Goal: Task Accomplishment & Management: Use online tool/utility

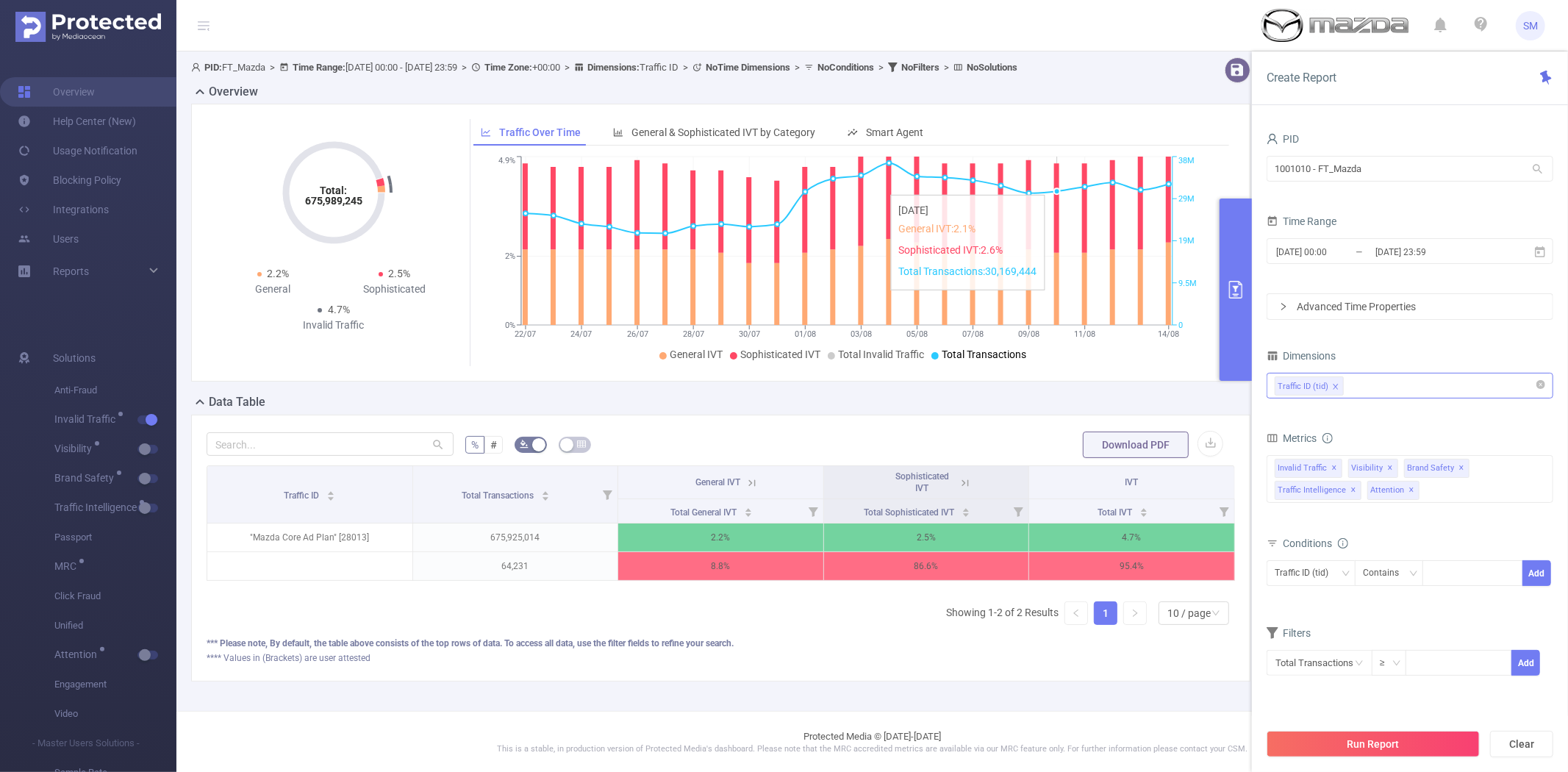
click at [1362, 391] on div "Traffic ID (tid)" at bounding box center [1410, 386] width 271 height 25
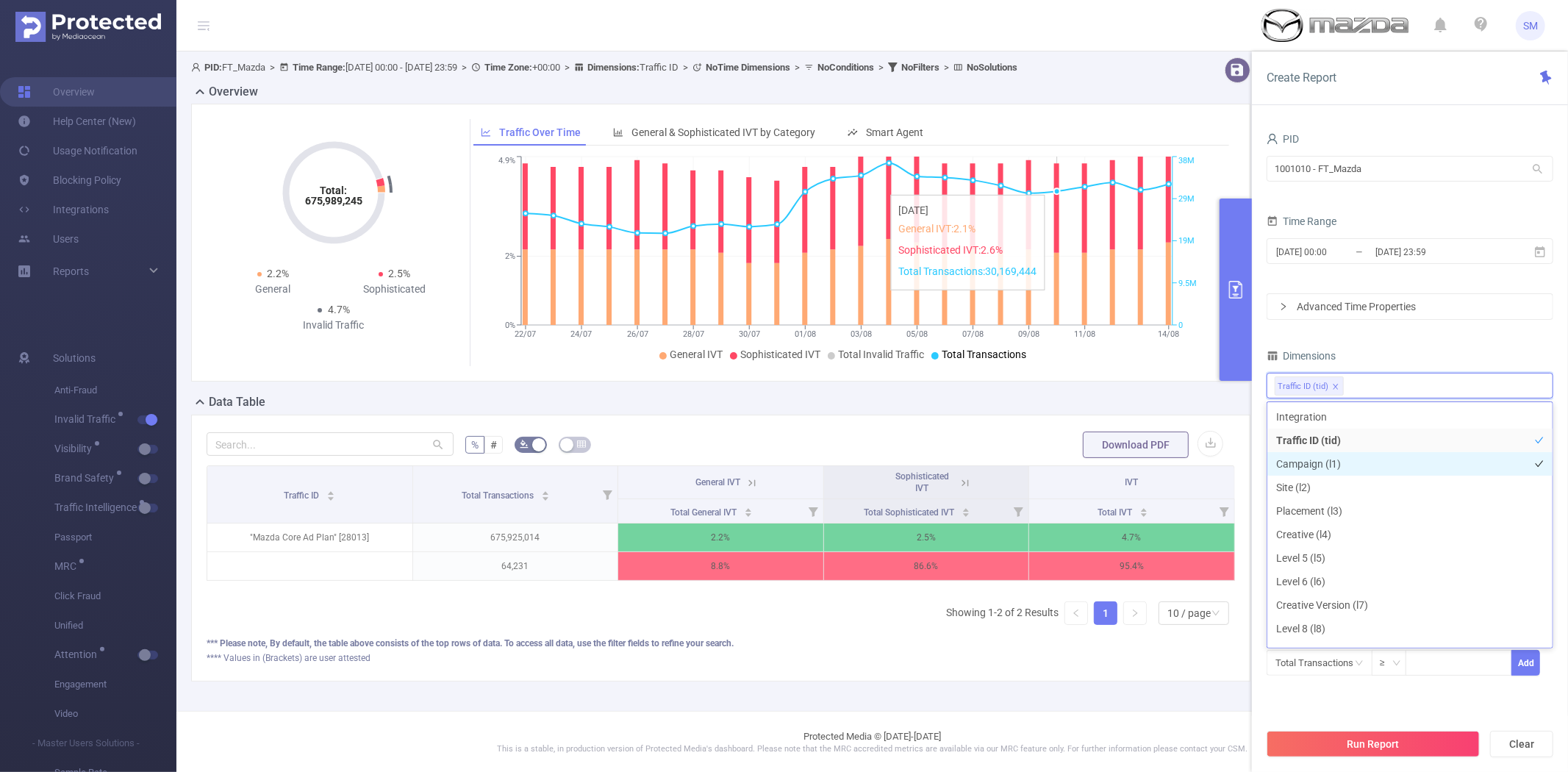
click at [1350, 459] on li "Campaign (l1)" at bounding box center [1409, 464] width 285 height 24
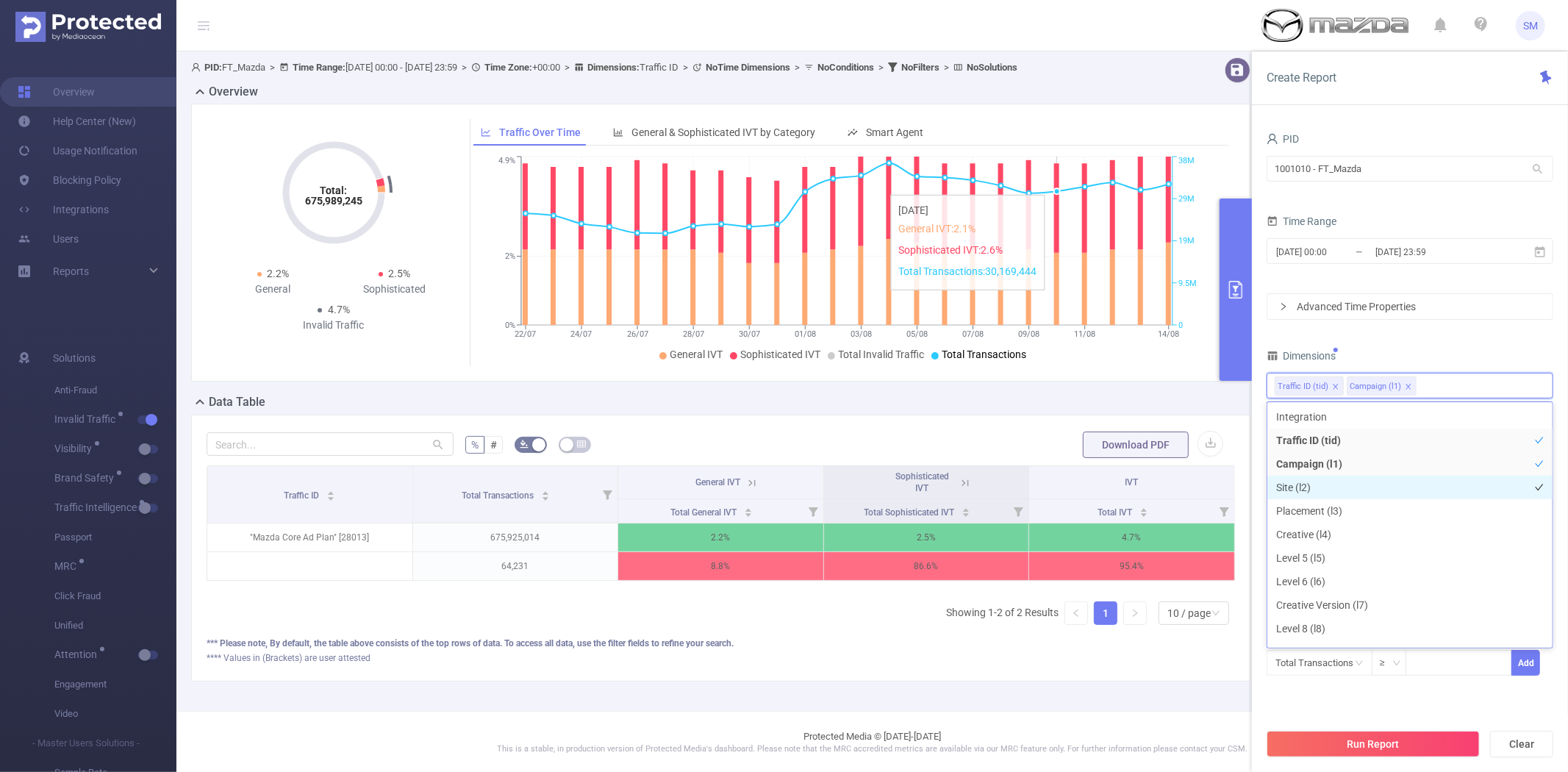
click at [1341, 481] on li "Site (l2)" at bounding box center [1409, 487] width 285 height 24
click at [1385, 329] on div "PID 1001010 - FT_Mazda 1001010 - FT_Mazda Time Range [DATE] 00:00 _ [DATE] 23:5…" at bounding box center [1409, 412] width 287 height 566
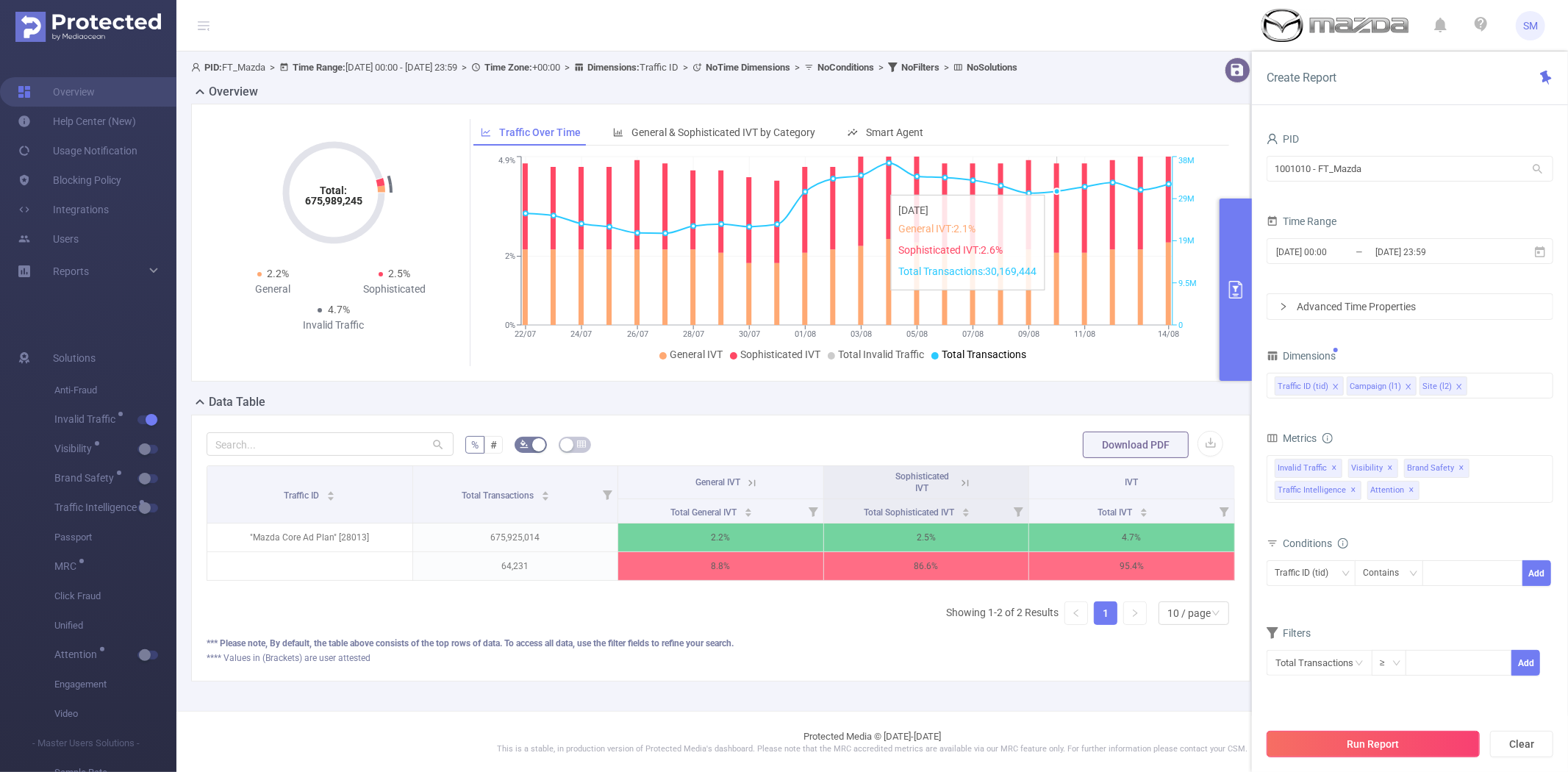
click at [1394, 744] on button "Run Report" at bounding box center [1373, 745] width 213 height 26
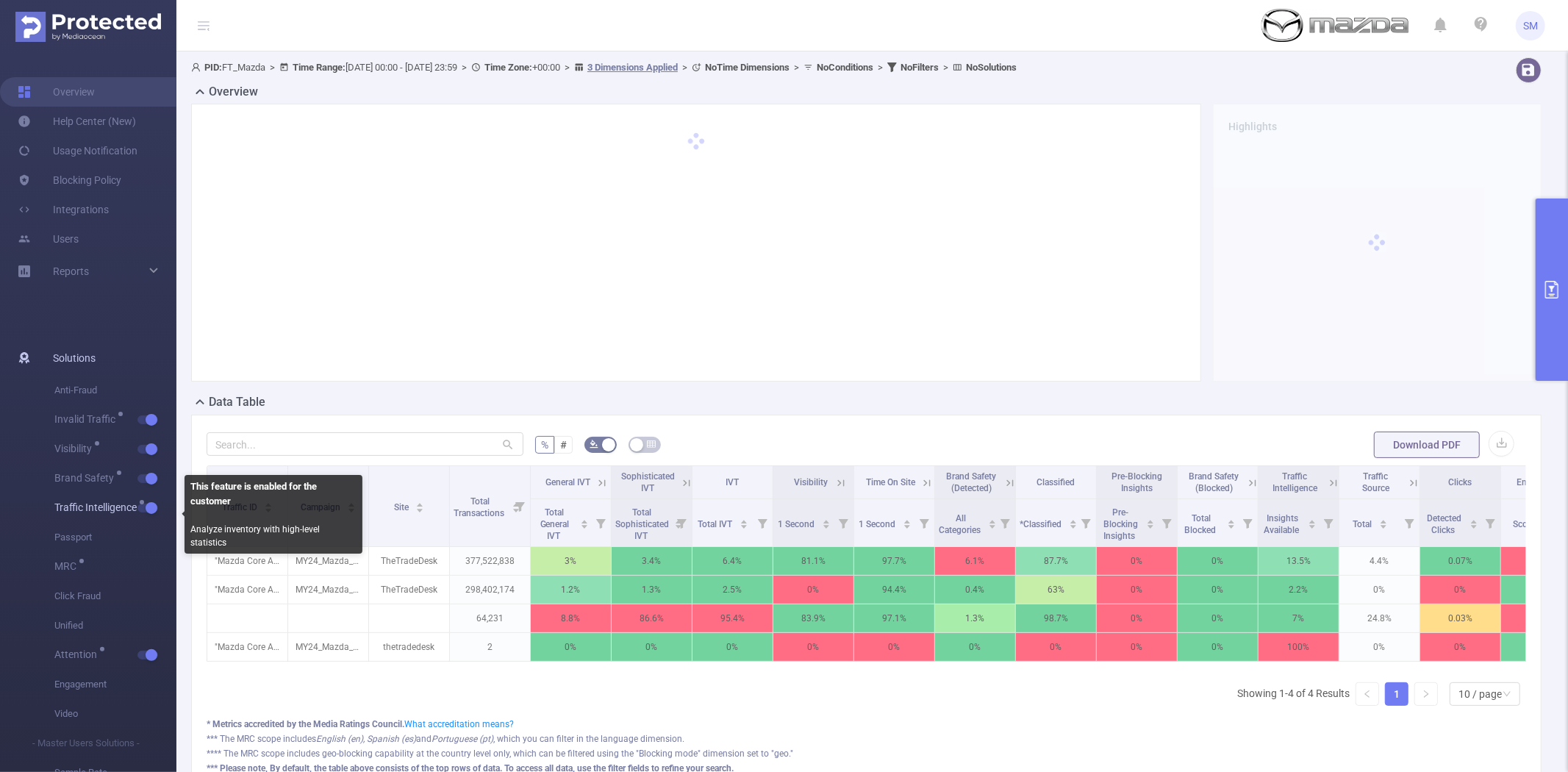
click at [152, 510] on button "button" at bounding box center [147, 508] width 20 height 9
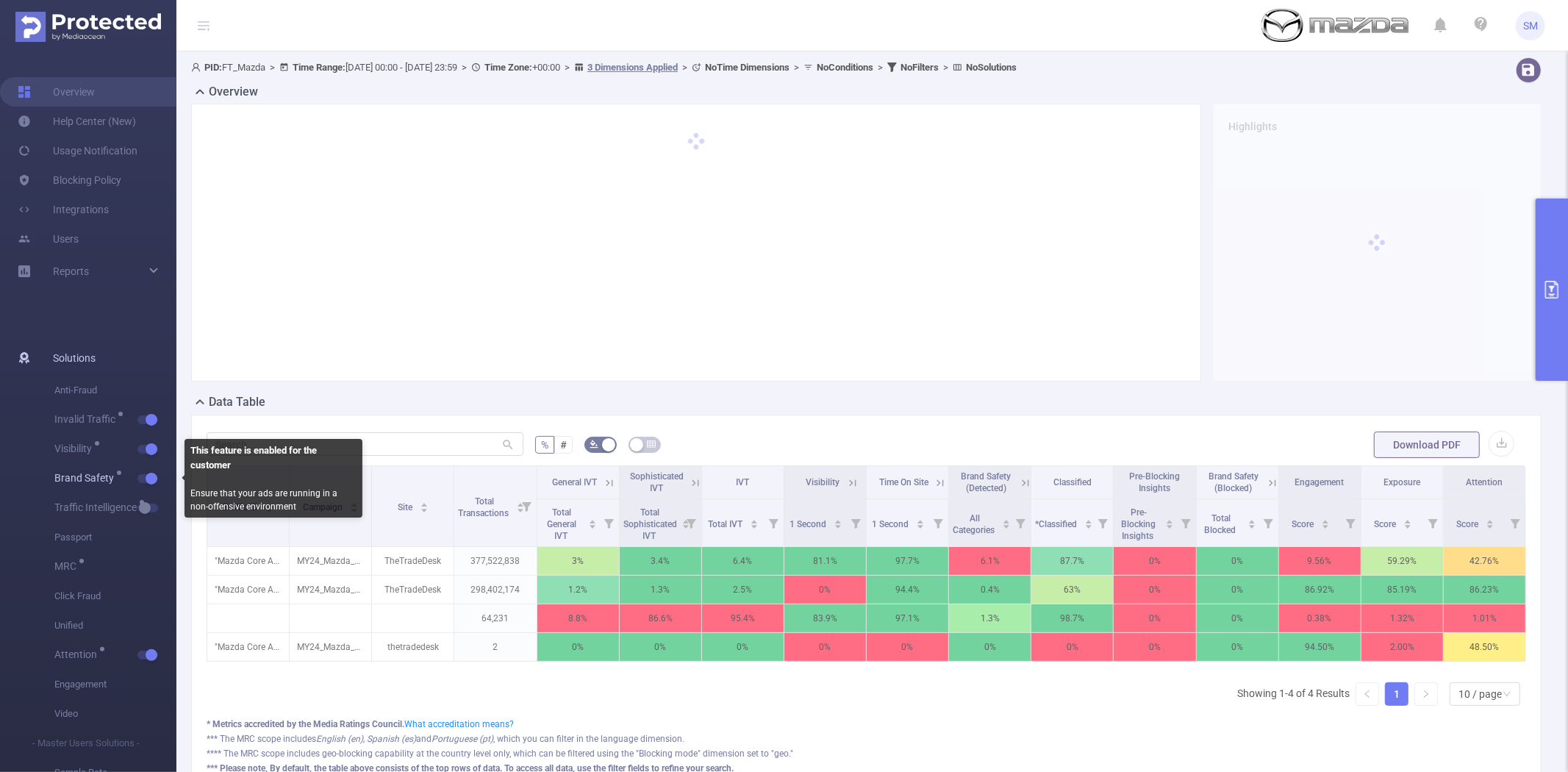
click at [153, 471] on span "Brand Safety" at bounding box center [116, 478] width 122 height 29
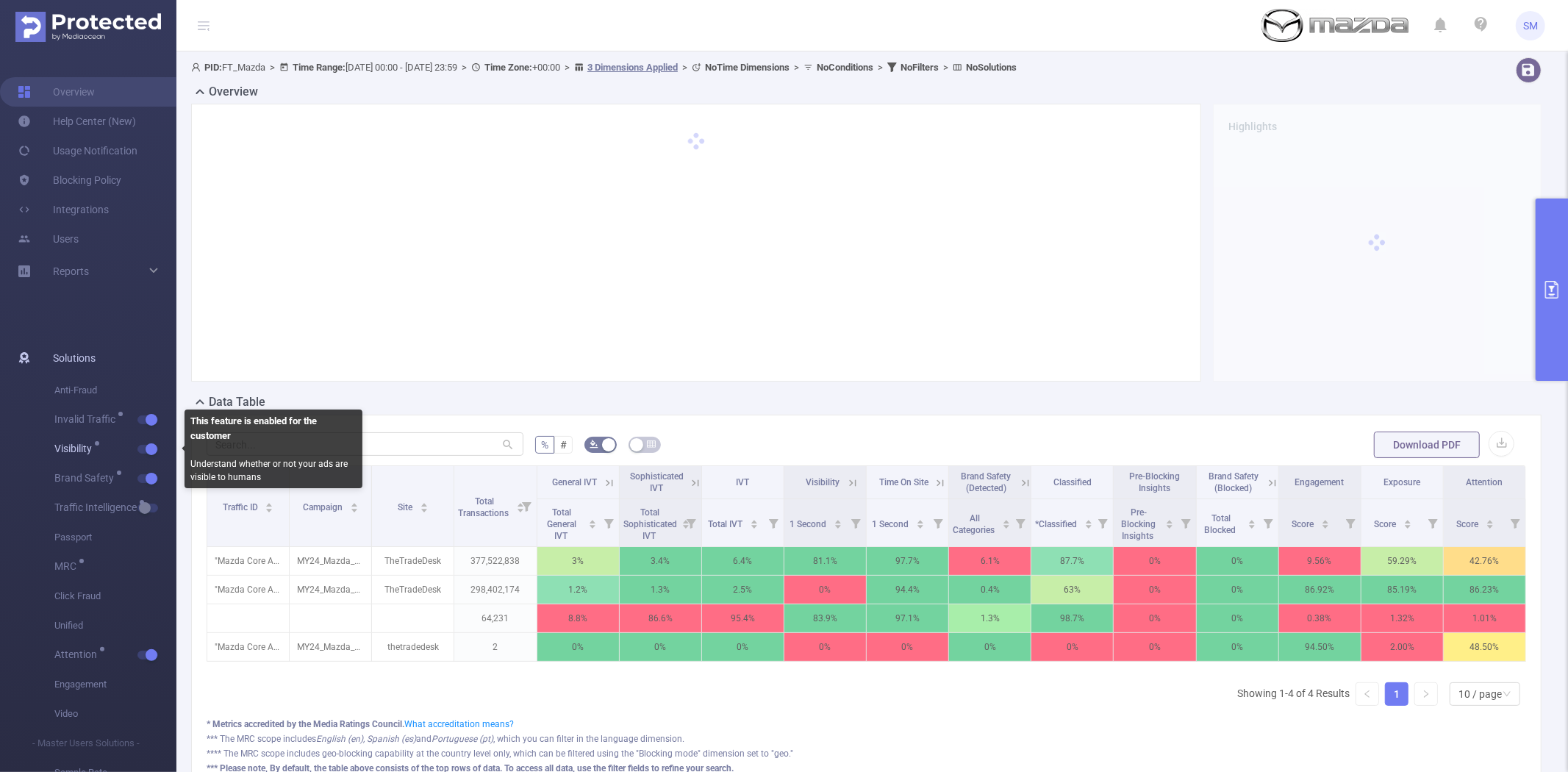
click at [153, 445] on button "button" at bounding box center [147, 449] width 20 height 9
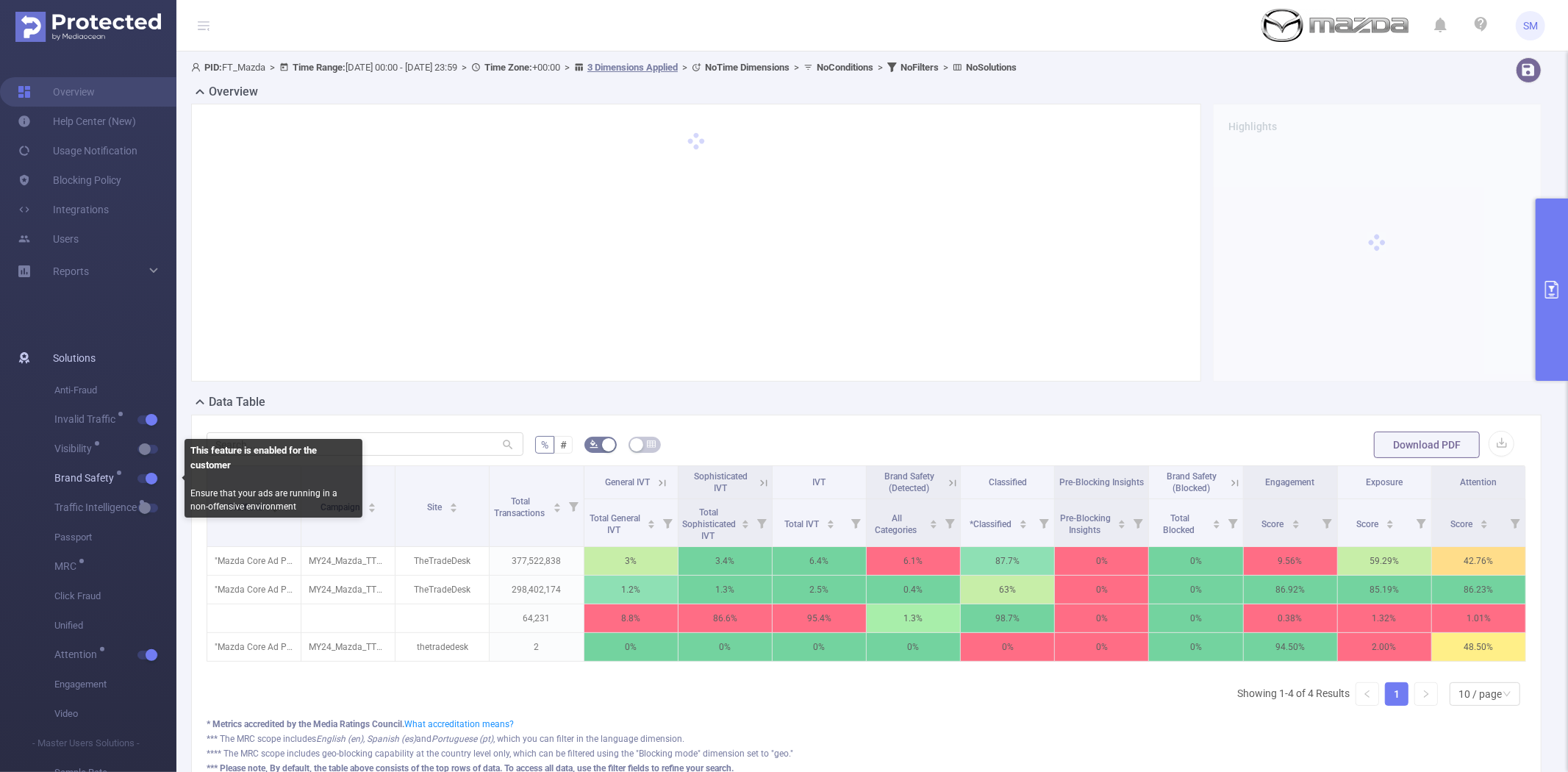
click at [150, 475] on button "button" at bounding box center [147, 479] width 20 height 9
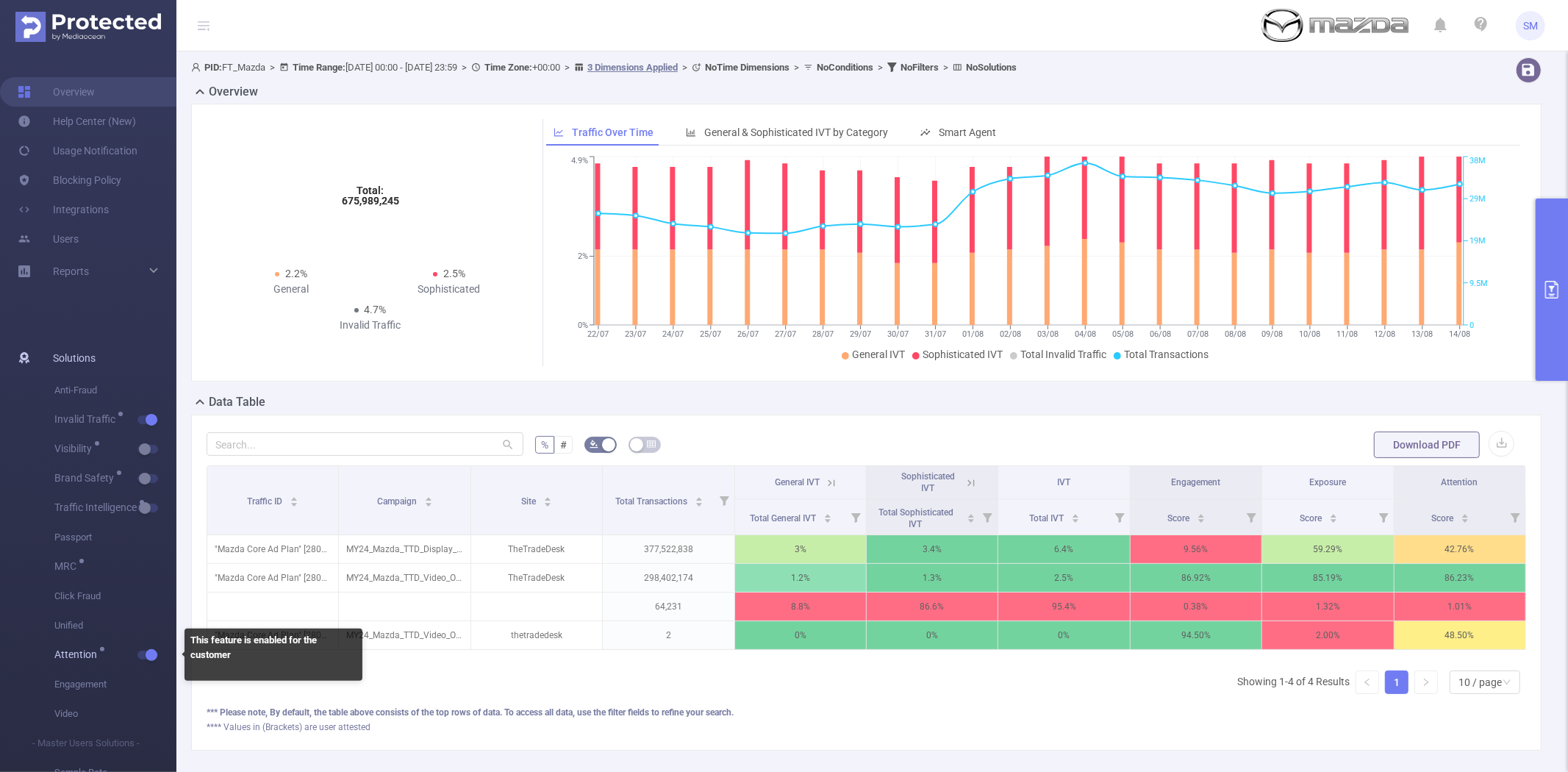
click at [146, 652] on button "button" at bounding box center [147, 656] width 20 height 9
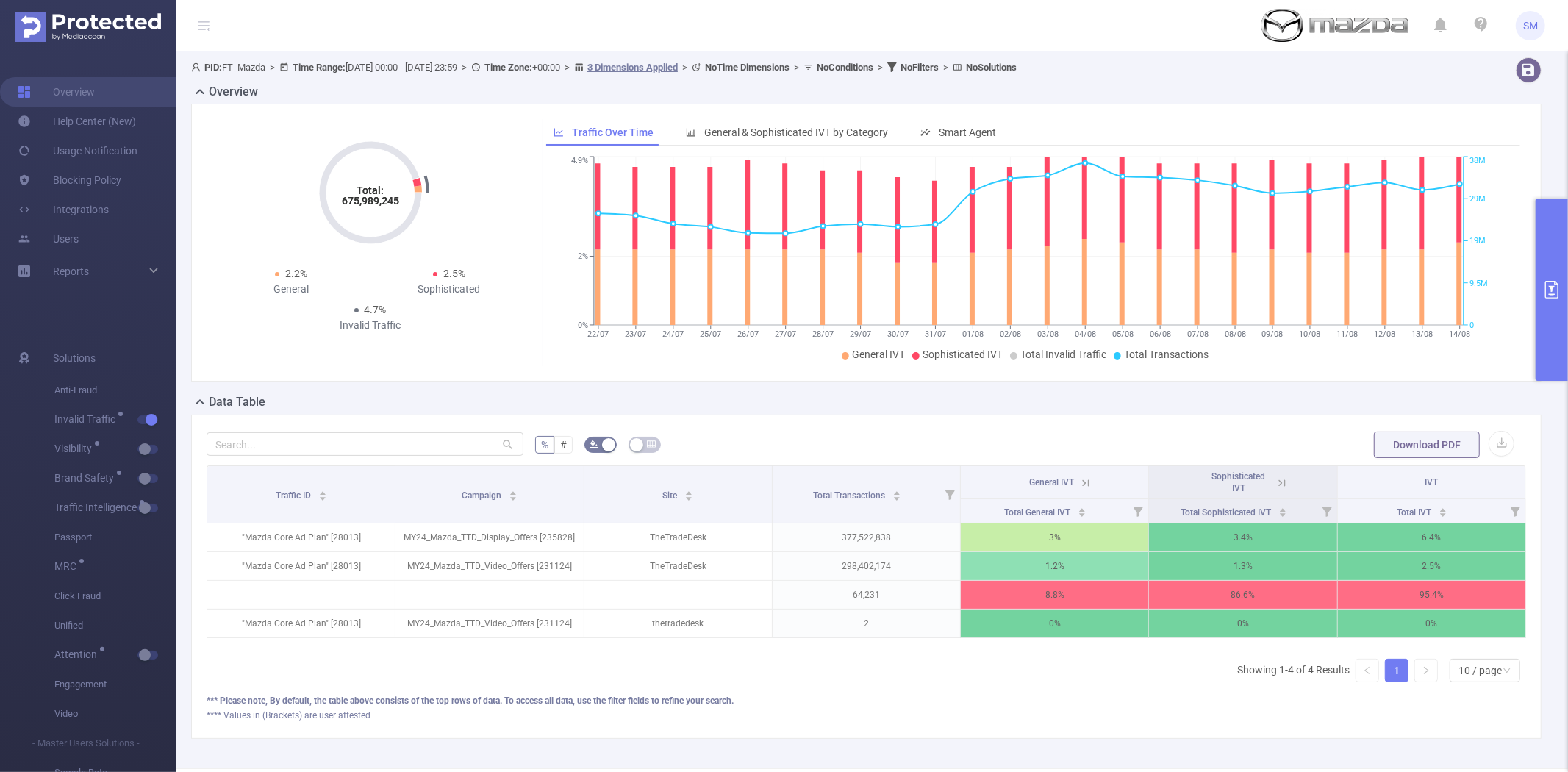
click at [1544, 258] on button "primary" at bounding box center [1551, 289] width 33 height 183
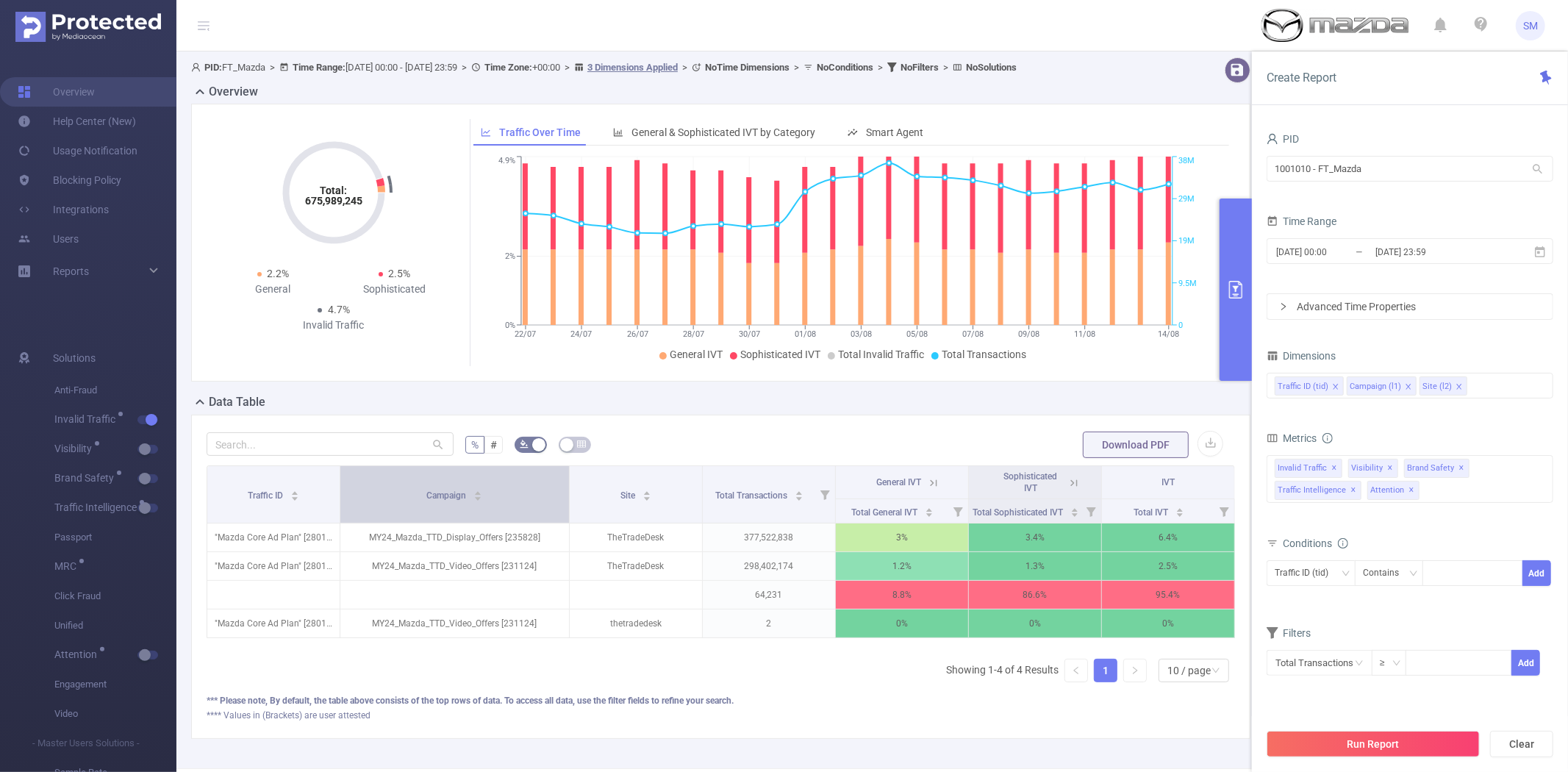
drag, startPoint x: 494, startPoint y: 498, endPoint x: 538, endPoint y: 498, distance: 44.0
click at [538, 498] on th "Campaign" at bounding box center [455, 495] width 229 height 57
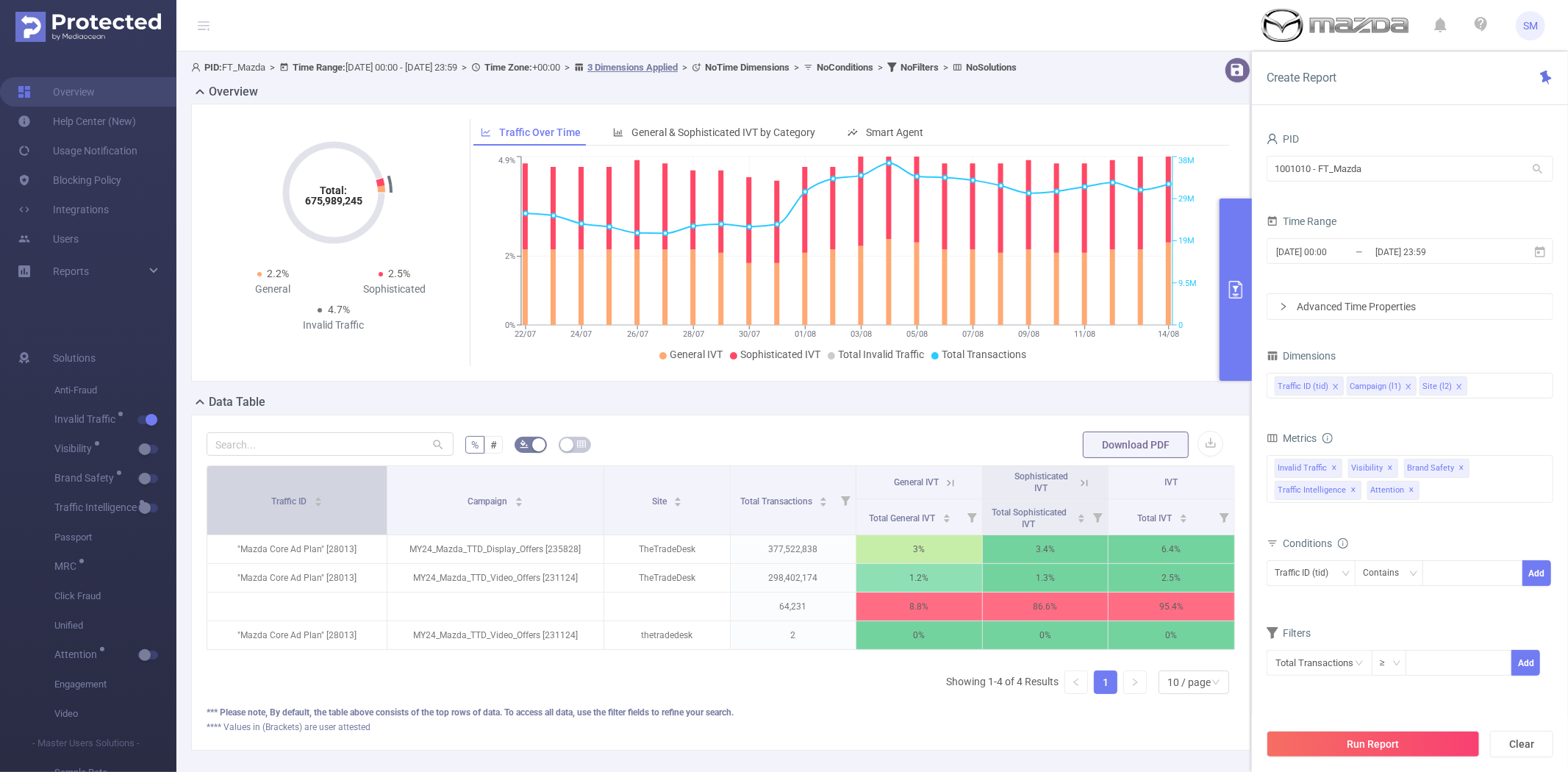
drag, startPoint x: 335, startPoint y: 498, endPoint x: 369, endPoint y: 498, distance: 34.0
click at [369, 498] on th "Traffic ID" at bounding box center [297, 501] width 180 height 69
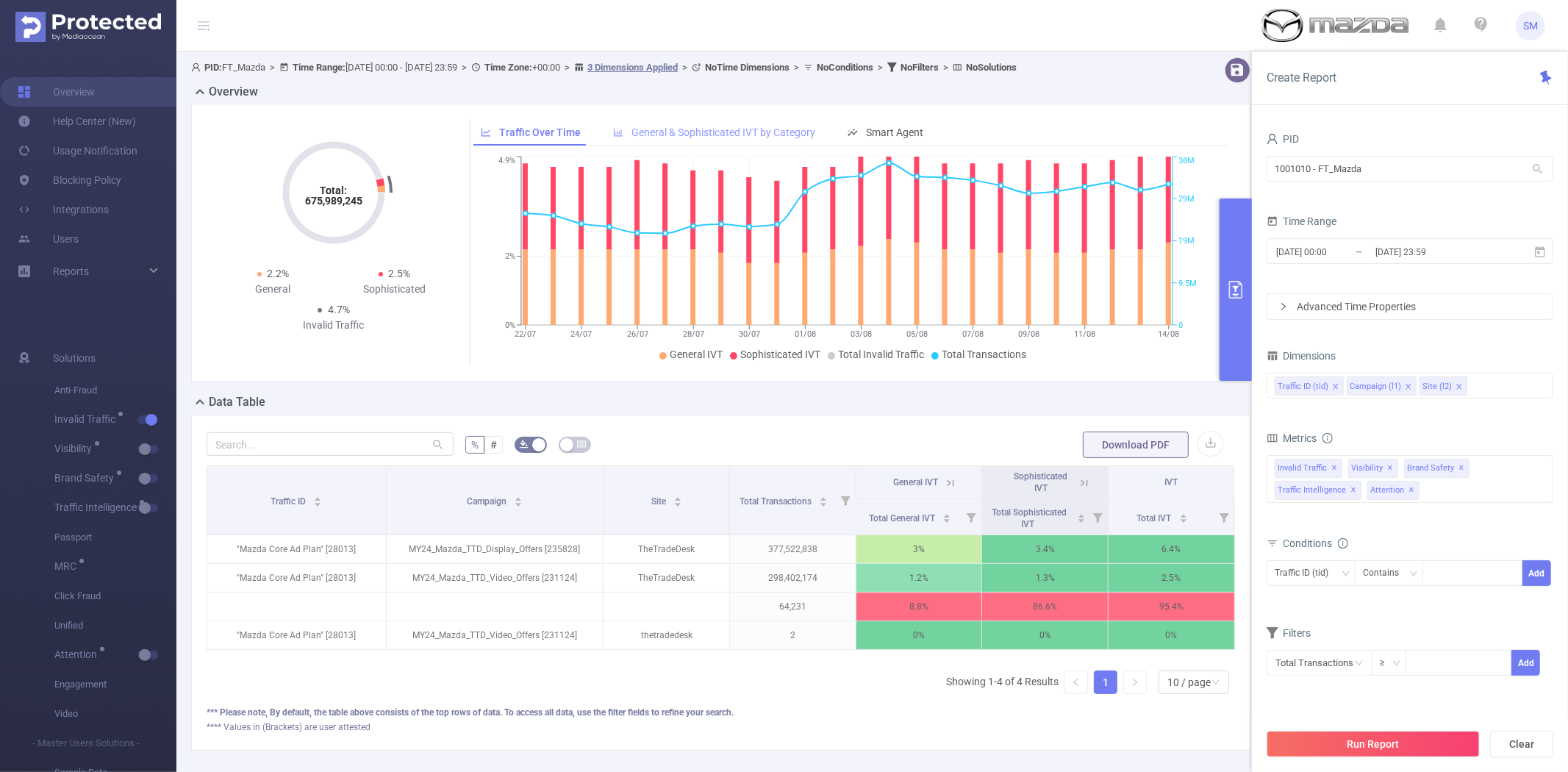
click at [724, 127] on span "General & Sophisticated IVT by Category" at bounding box center [723, 131] width 183 height 11
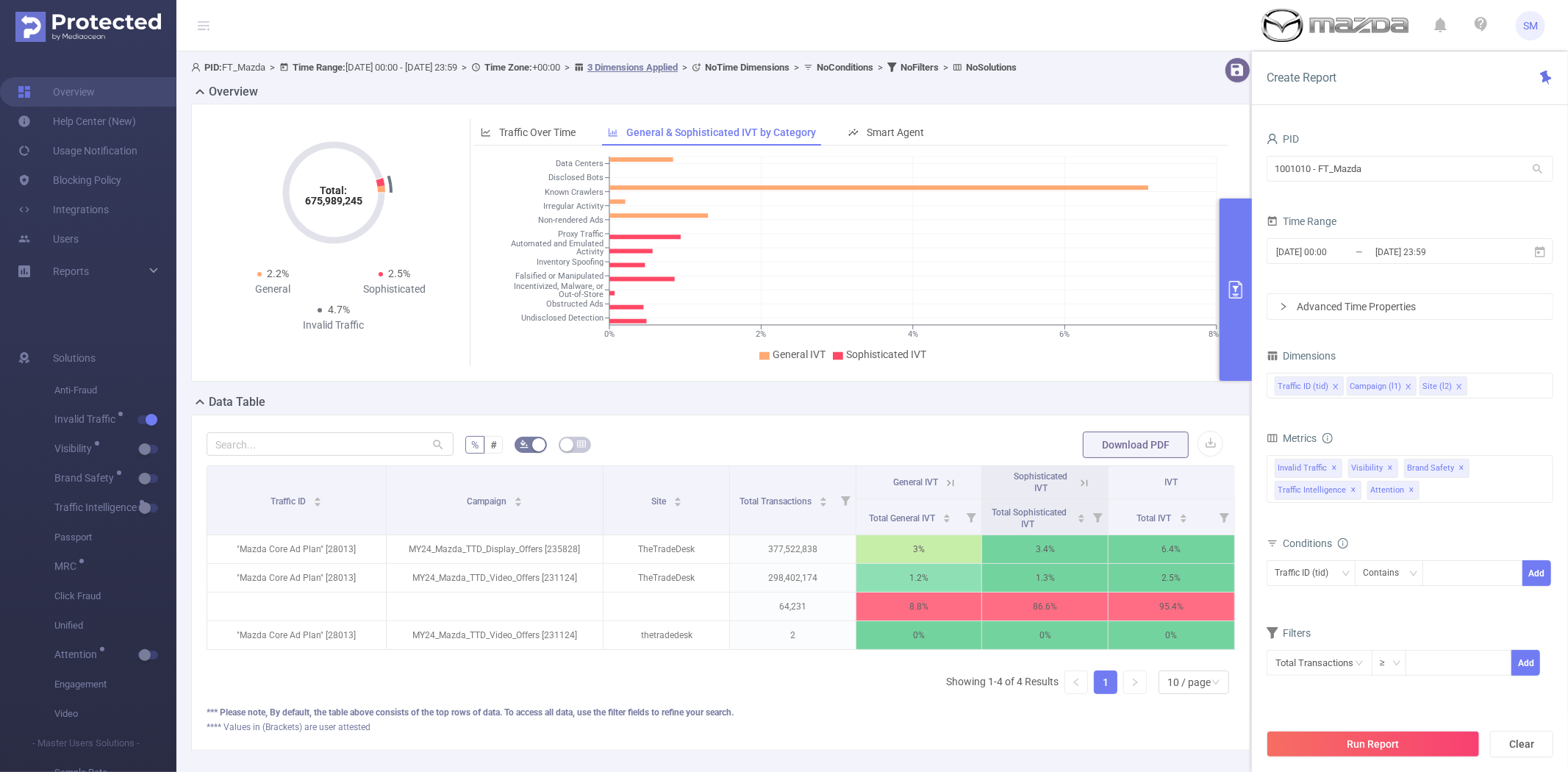
click at [1078, 483] on icon at bounding box center [1084, 483] width 13 height 13
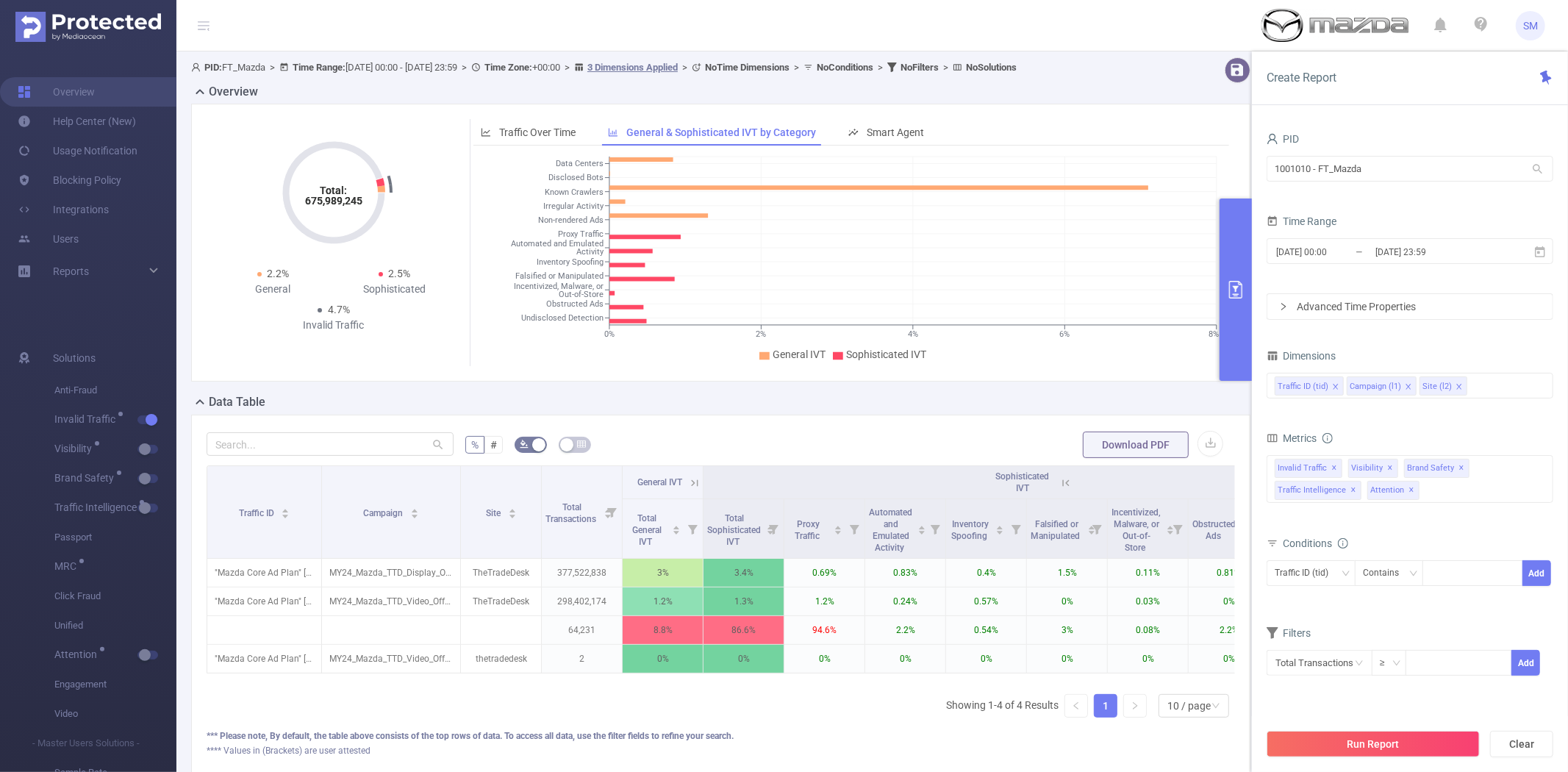
click at [691, 486] on icon at bounding box center [695, 483] width 7 height 7
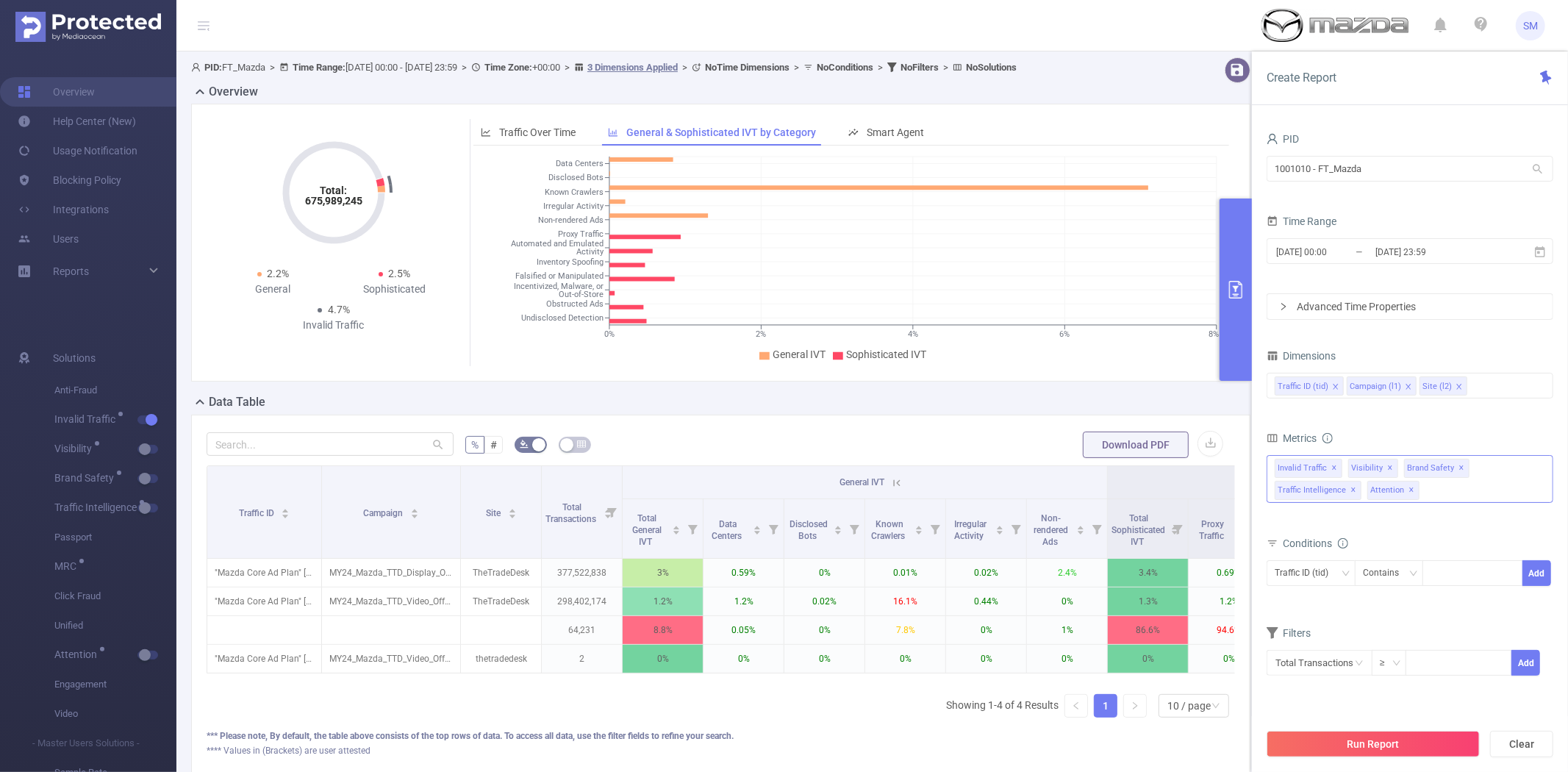
click at [1442, 494] on div "Invalid Traffic ✕ Visibility ✕ Brand Safety ✕ Traffic Intelligence ✕ Attention ✕" at bounding box center [1409, 479] width 287 height 48
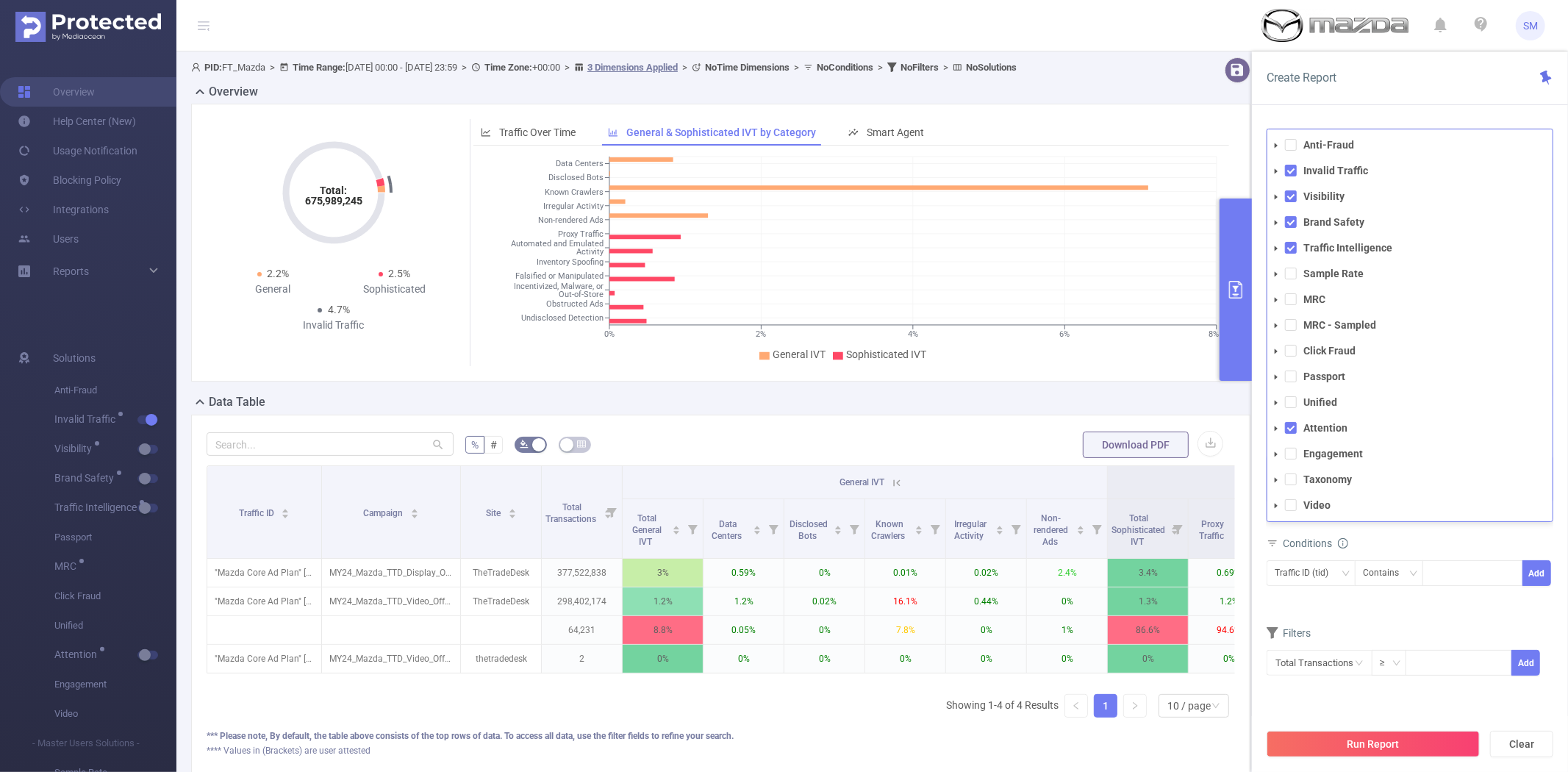
click at [1275, 168] on icon "icon: caret-down" at bounding box center [1276, 171] width 7 height 7
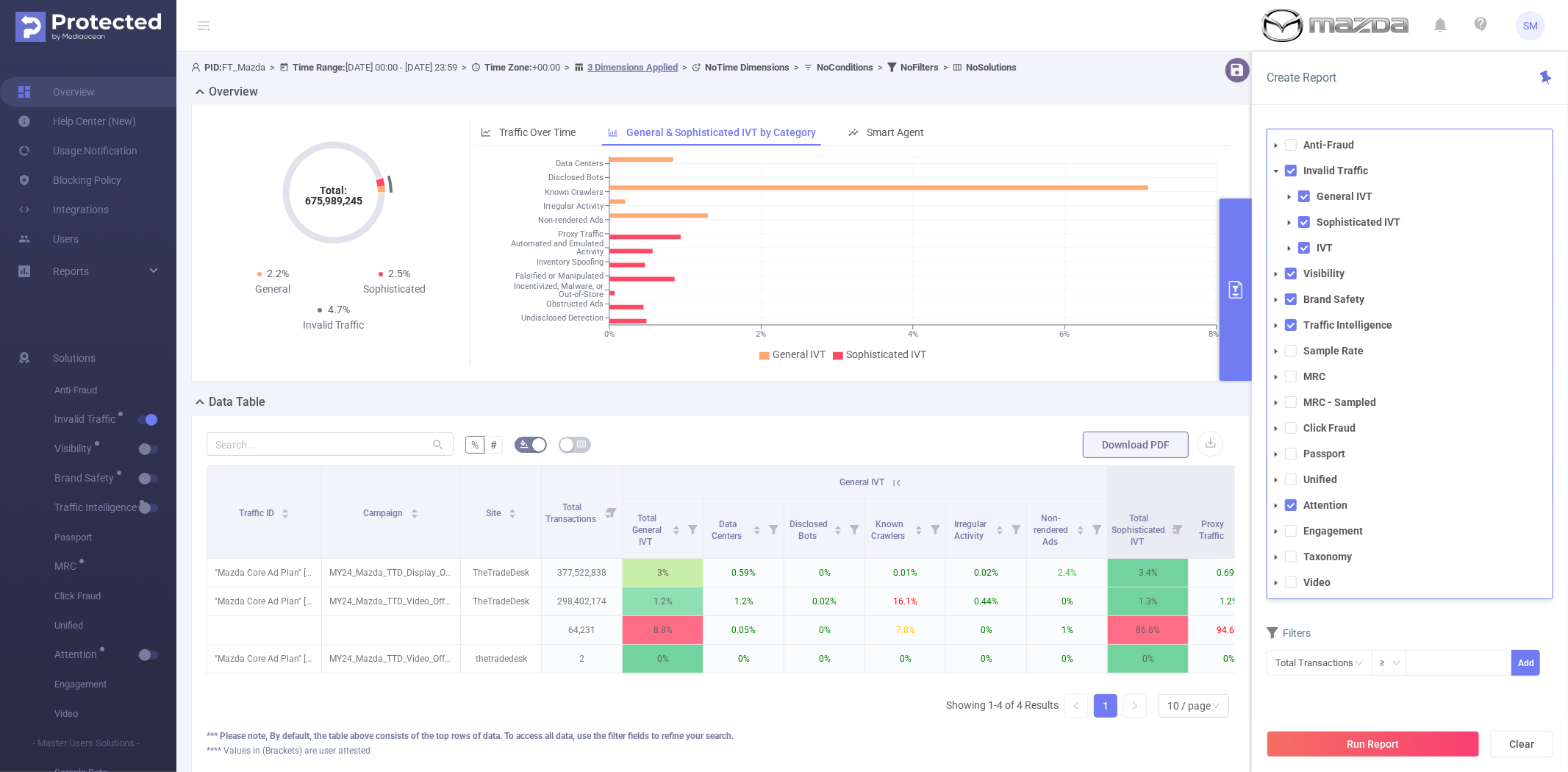
click at [1290, 195] on icon "icon: caret-down" at bounding box center [1289, 197] width 7 height 7
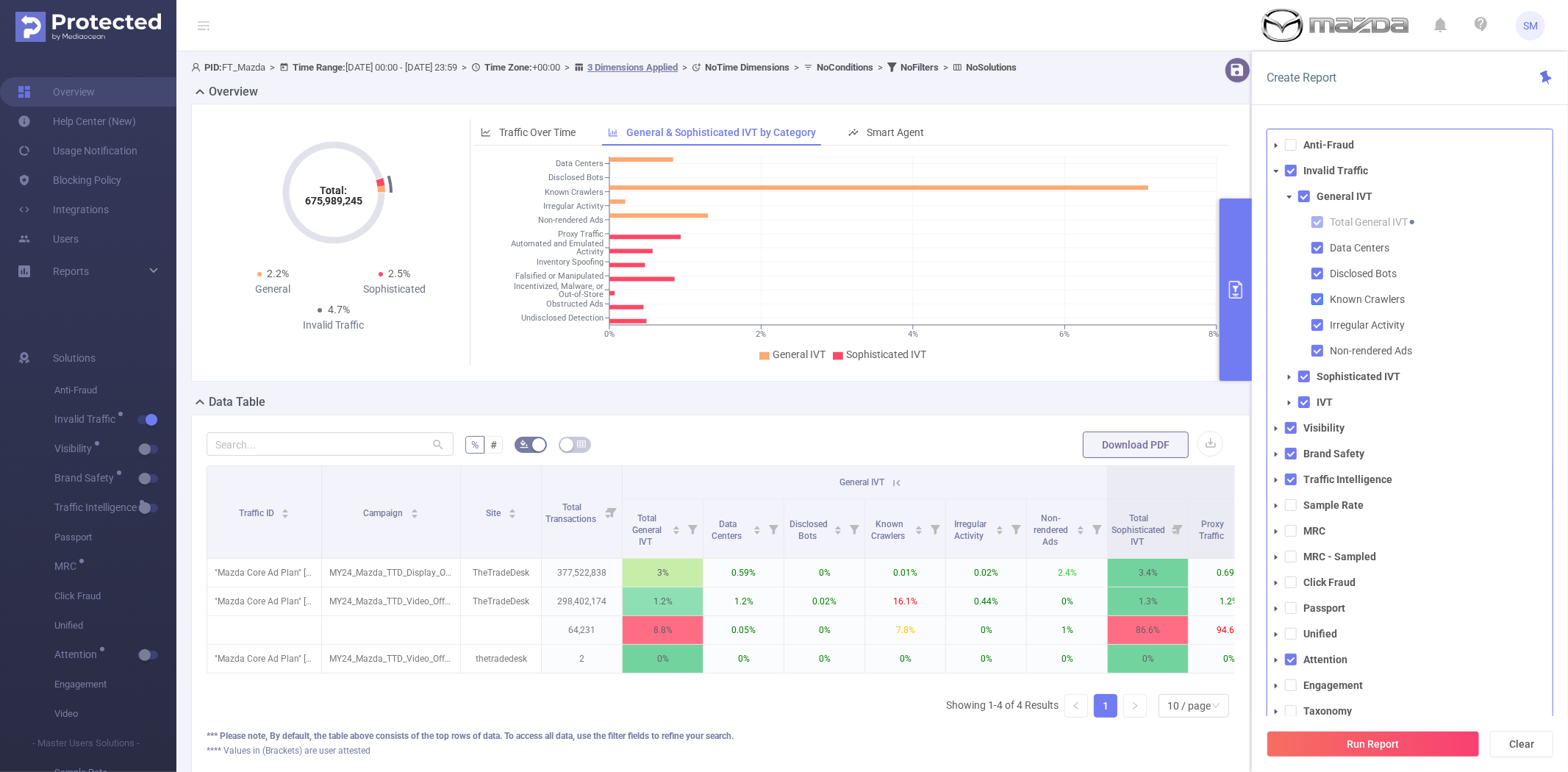
click at [1317, 298] on span at bounding box center [1317, 299] width 11 height 11
click at [1286, 373] on icon "icon: caret-down" at bounding box center [1289, 377] width 7 height 7
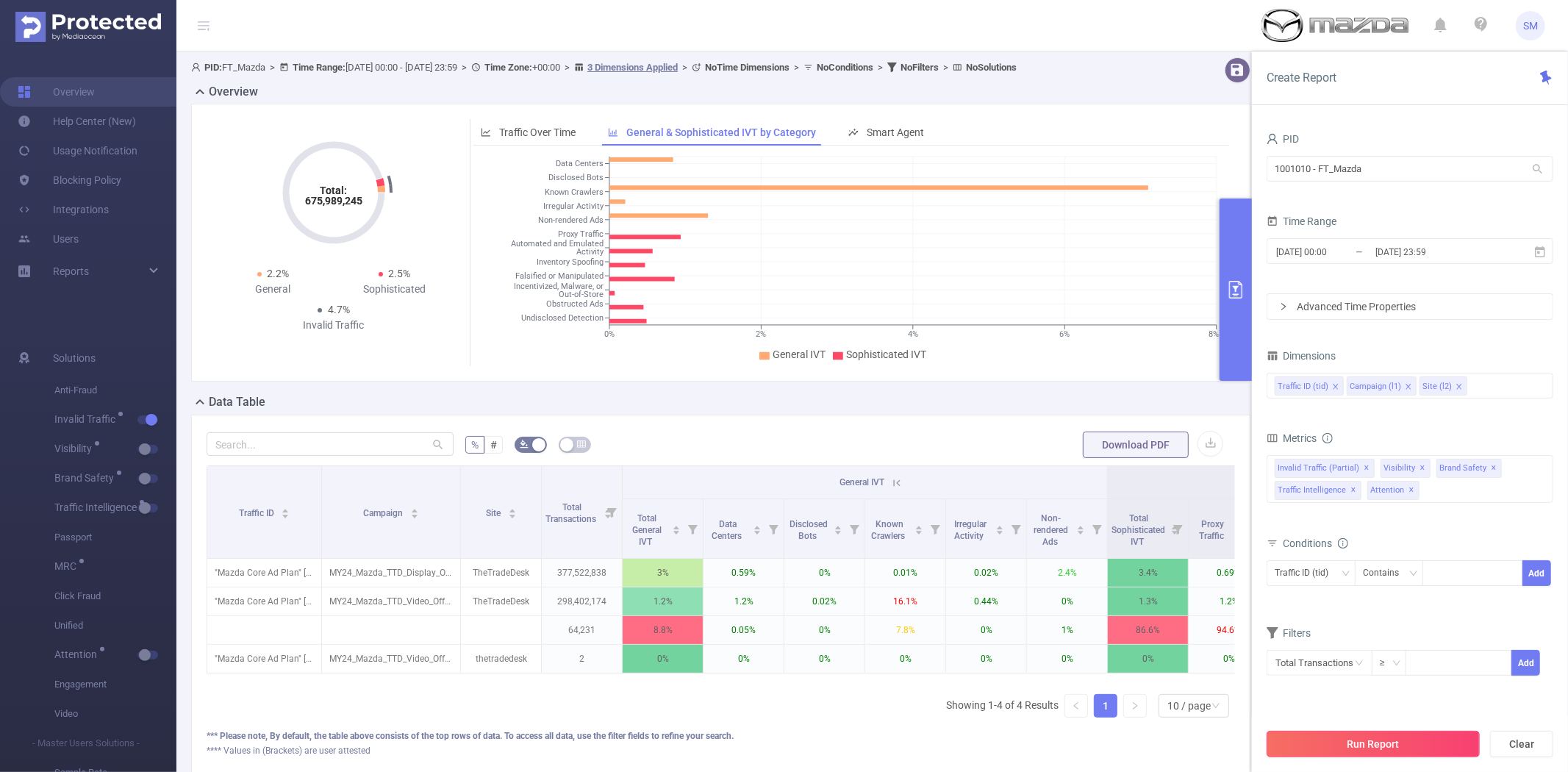
click at [1324, 734] on button "Run Report" at bounding box center [1373, 745] width 213 height 26
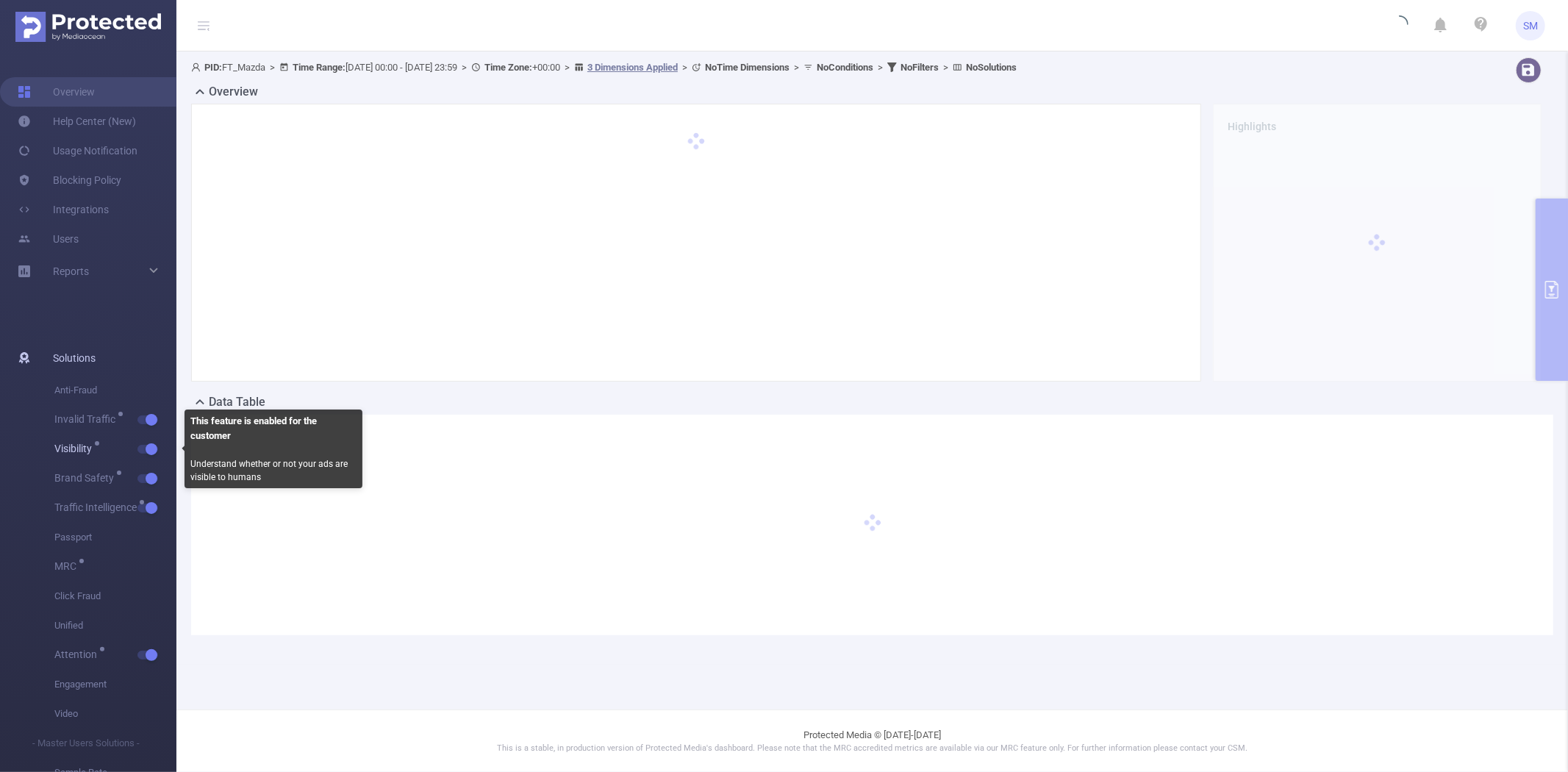
click at [153, 445] on button "button" at bounding box center [147, 449] width 20 height 9
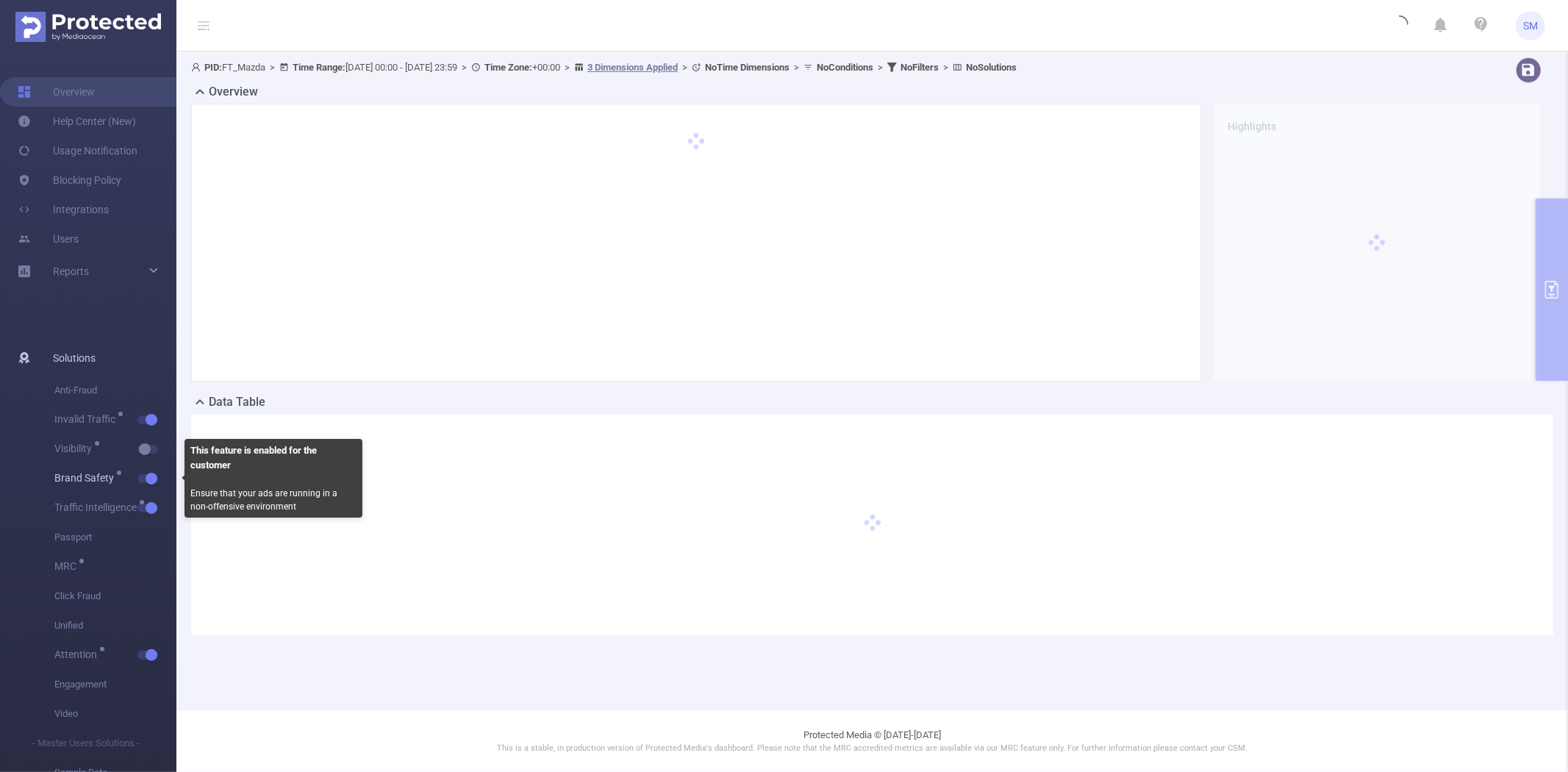
click at [145, 482] on span "button" at bounding box center [150, 479] width 19 height 7
click at [151, 504] on button "button" at bounding box center [147, 508] width 20 height 9
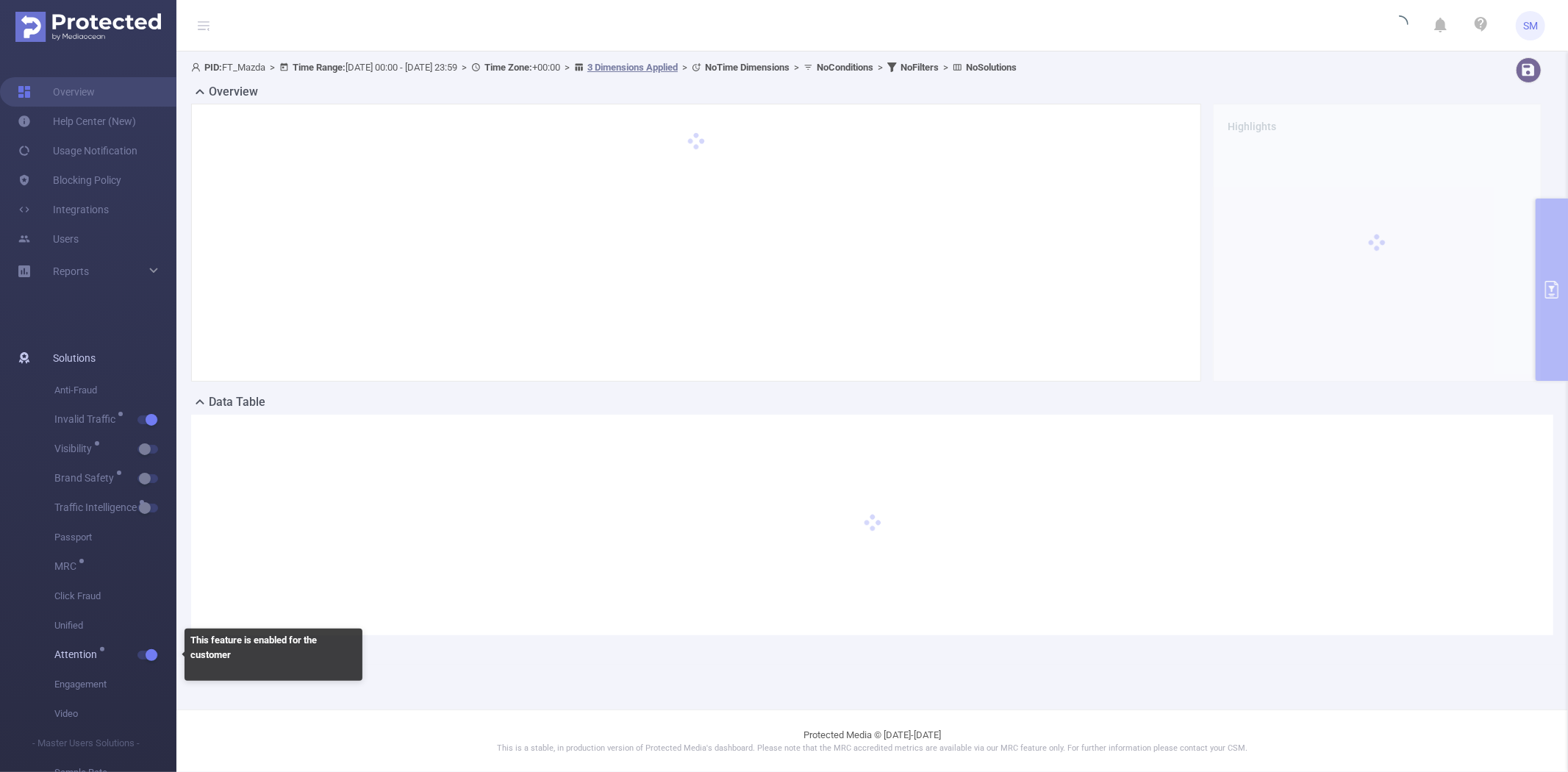
click at [153, 657] on button "button" at bounding box center [147, 656] width 20 height 9
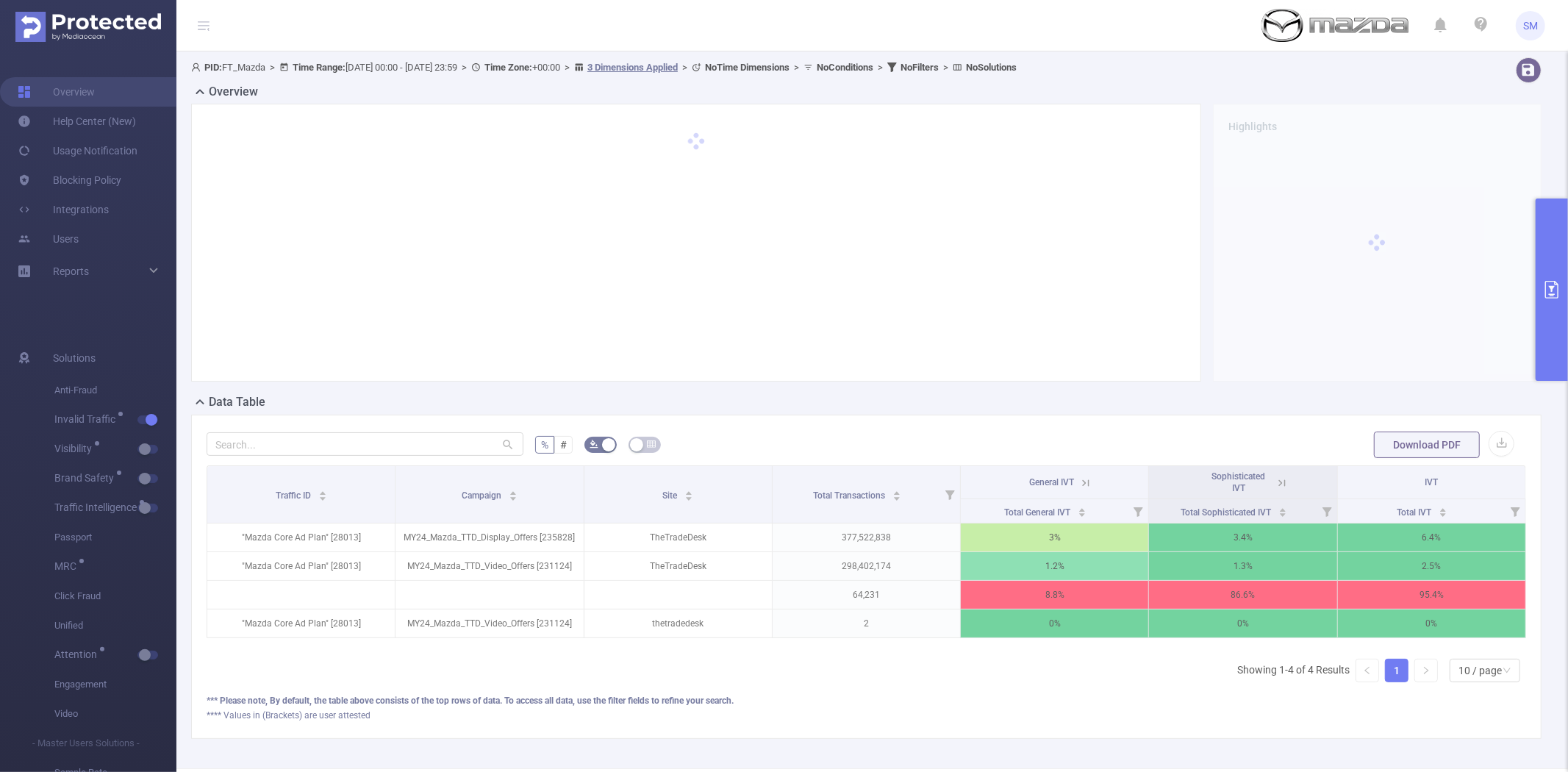
click at [1552, 288] on icon "primary" at bounding box center [1551, 289] width 13 height 18
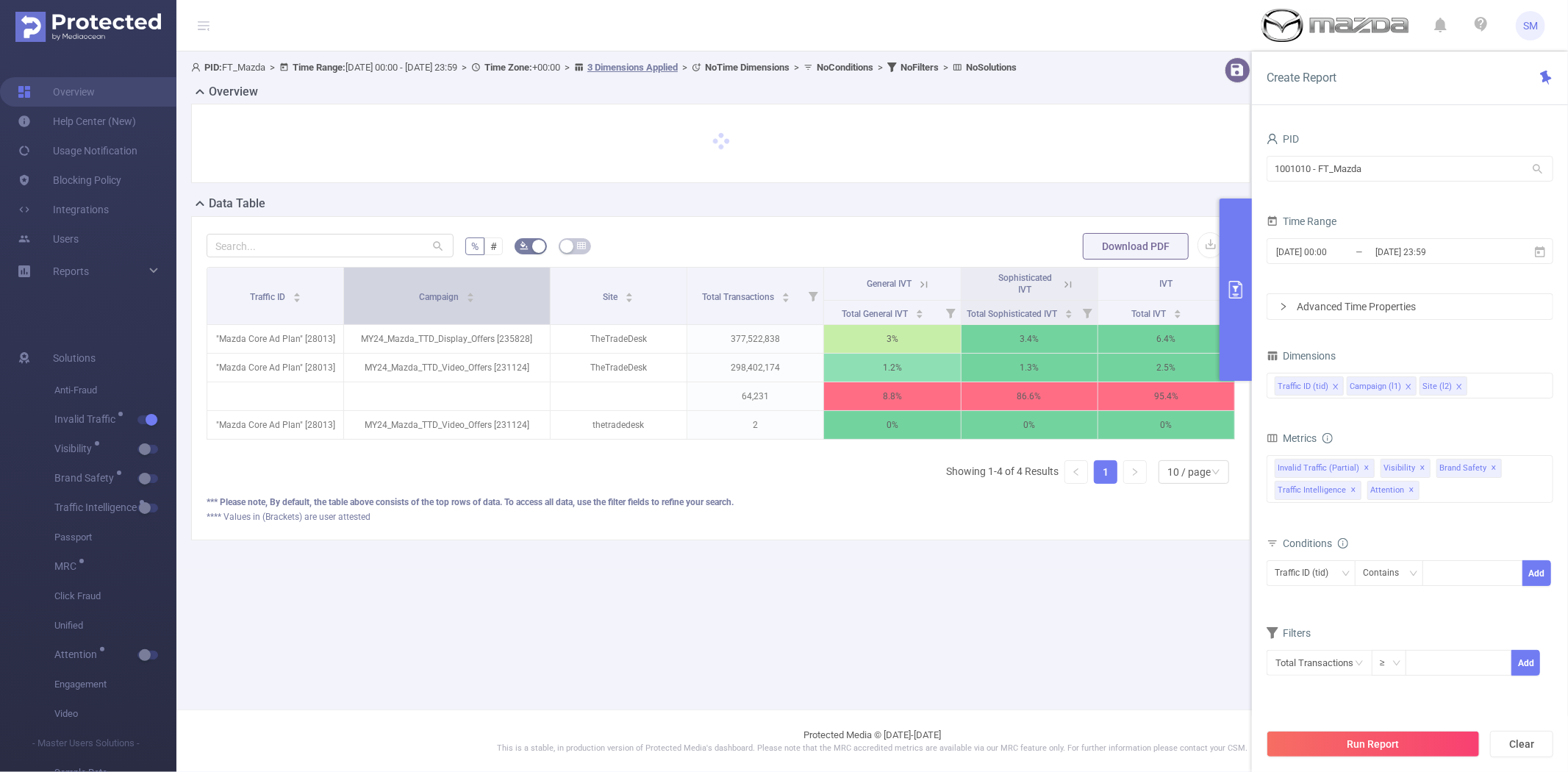
drag, startPoint x: 498, startPoint y: 281, endPoint x: 529, endPoint y: 283, distance: 31.1
click at [529, 283] on th "Campaign" at bounding box center [447, 296] width 206 height 57
click at [1060, 289] on icon at bounding box center [1066, 283] width 18 height 15
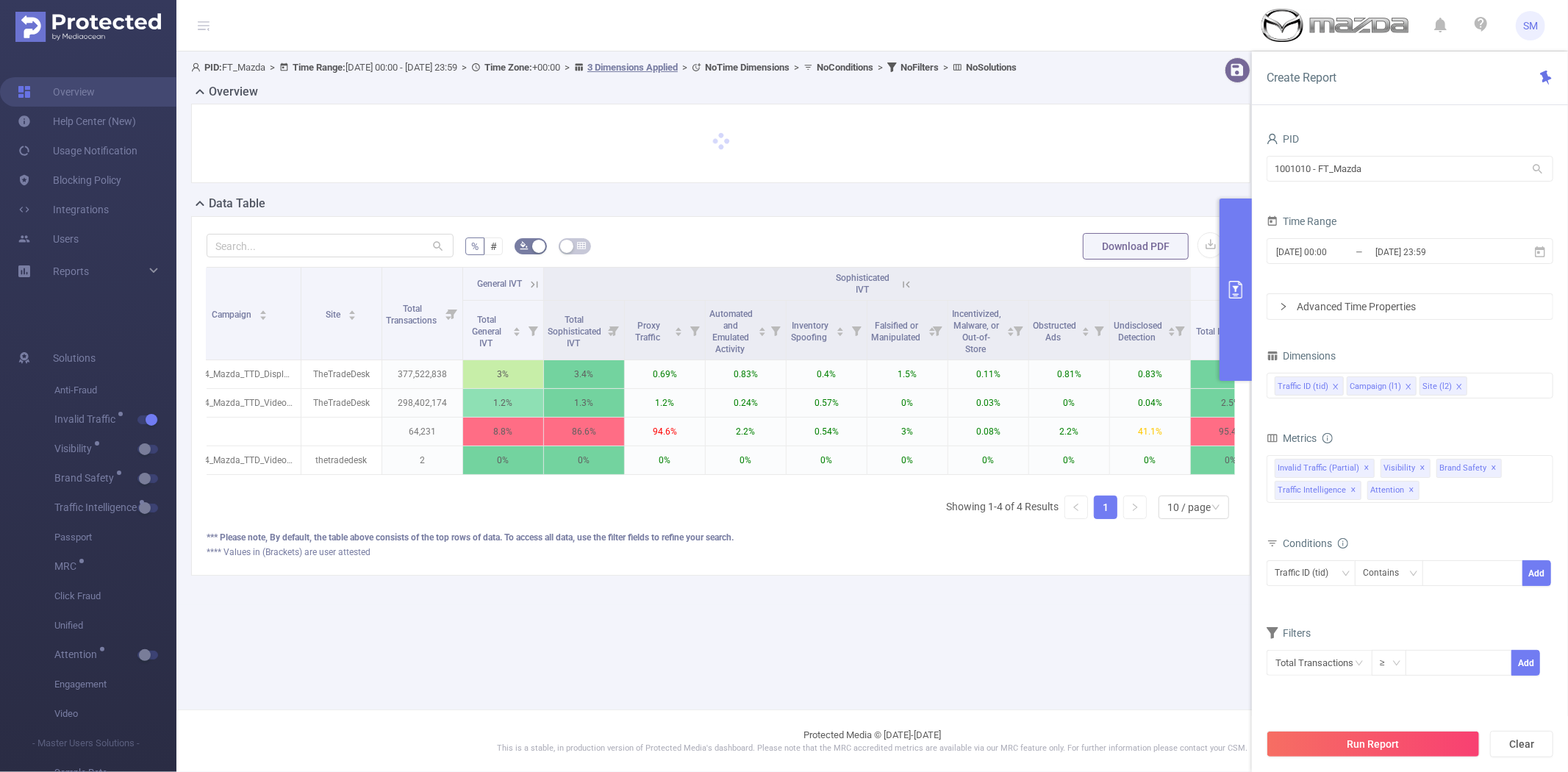
scroll to position [0, 132]
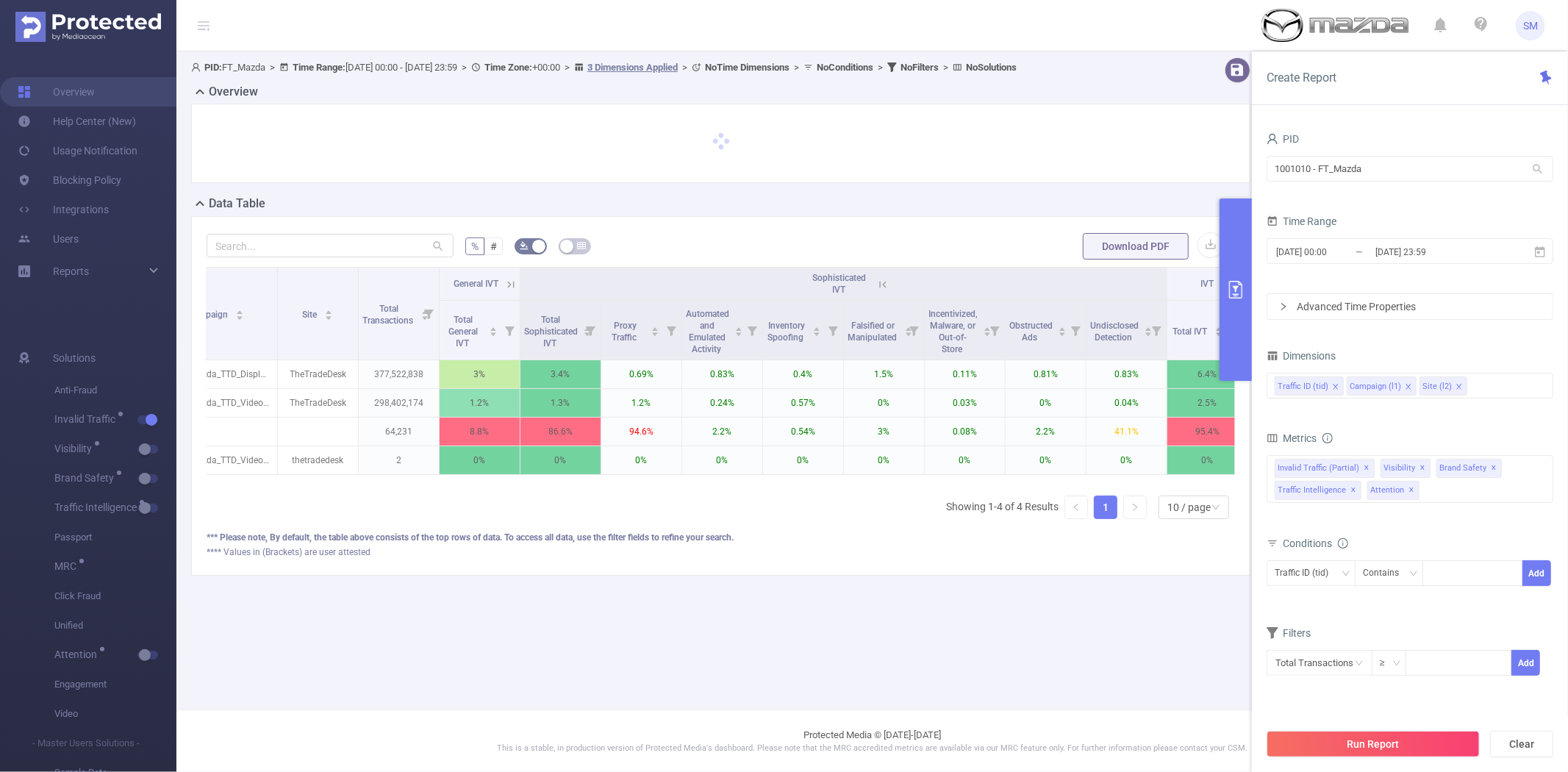
click at [511, 284] on icon at bounding box center [511, 284] width 13 height 13
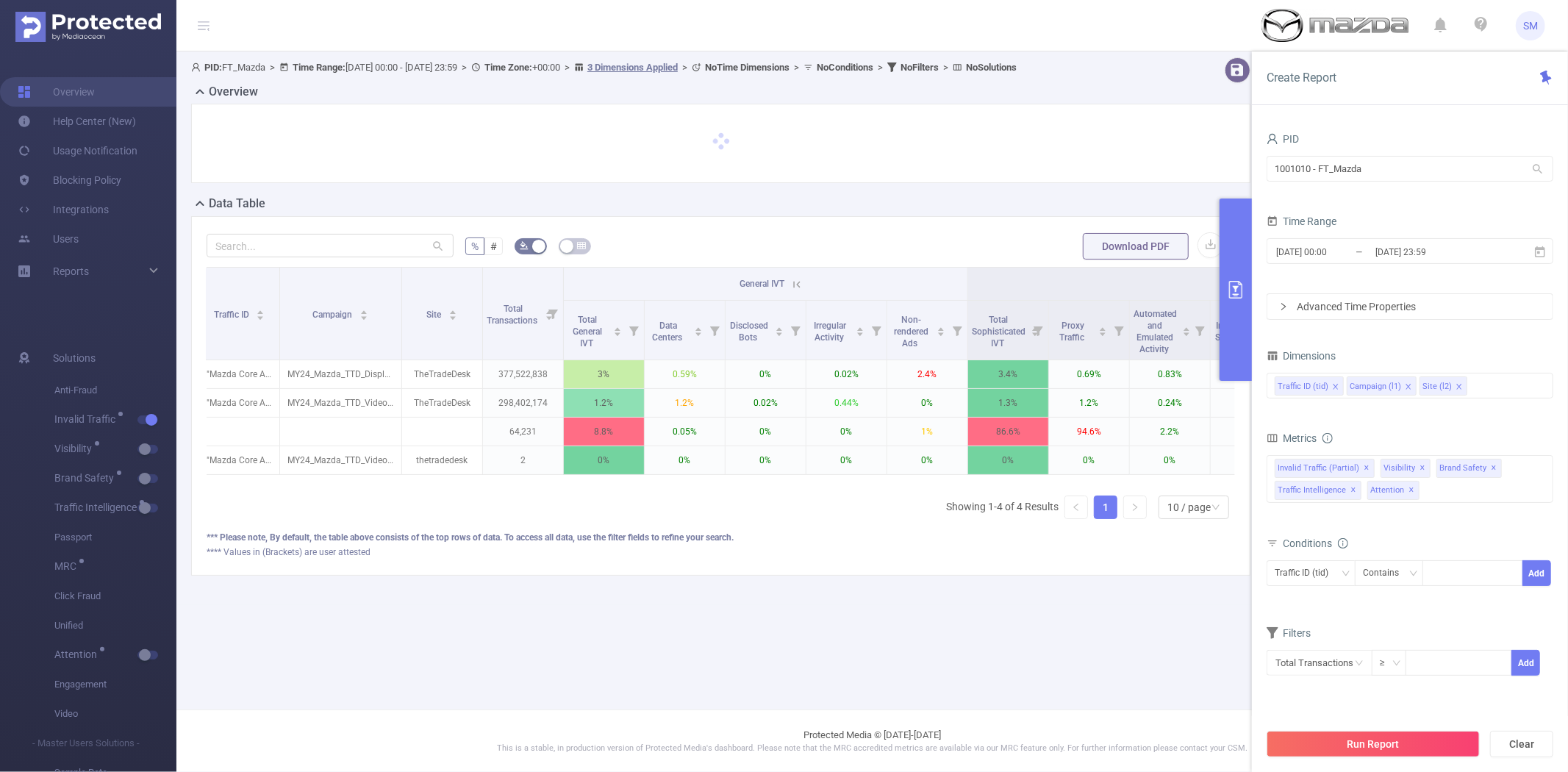
scroll to position [0, 0]
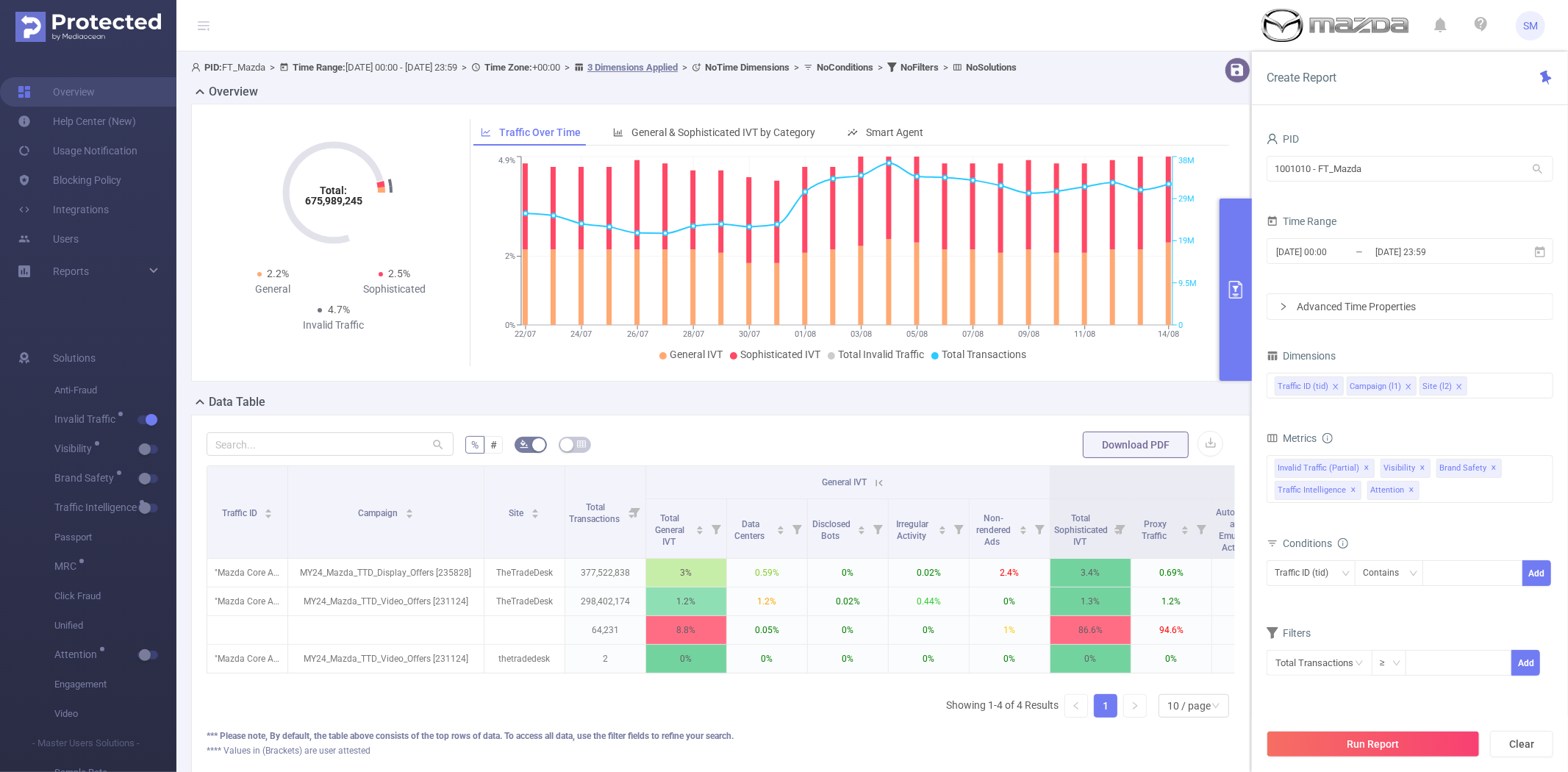
drag, startPoint x: 409, startPoint y: 296, endPoint x: 483, endPoint y: 294, distance: 74.0
click at [483, 294] on div "Overview Total: 675,989,245 Total: 675,989,245 2.2% General 2.5% Sophisticated …" at bounding box center [727, 429] width 1071 height 692
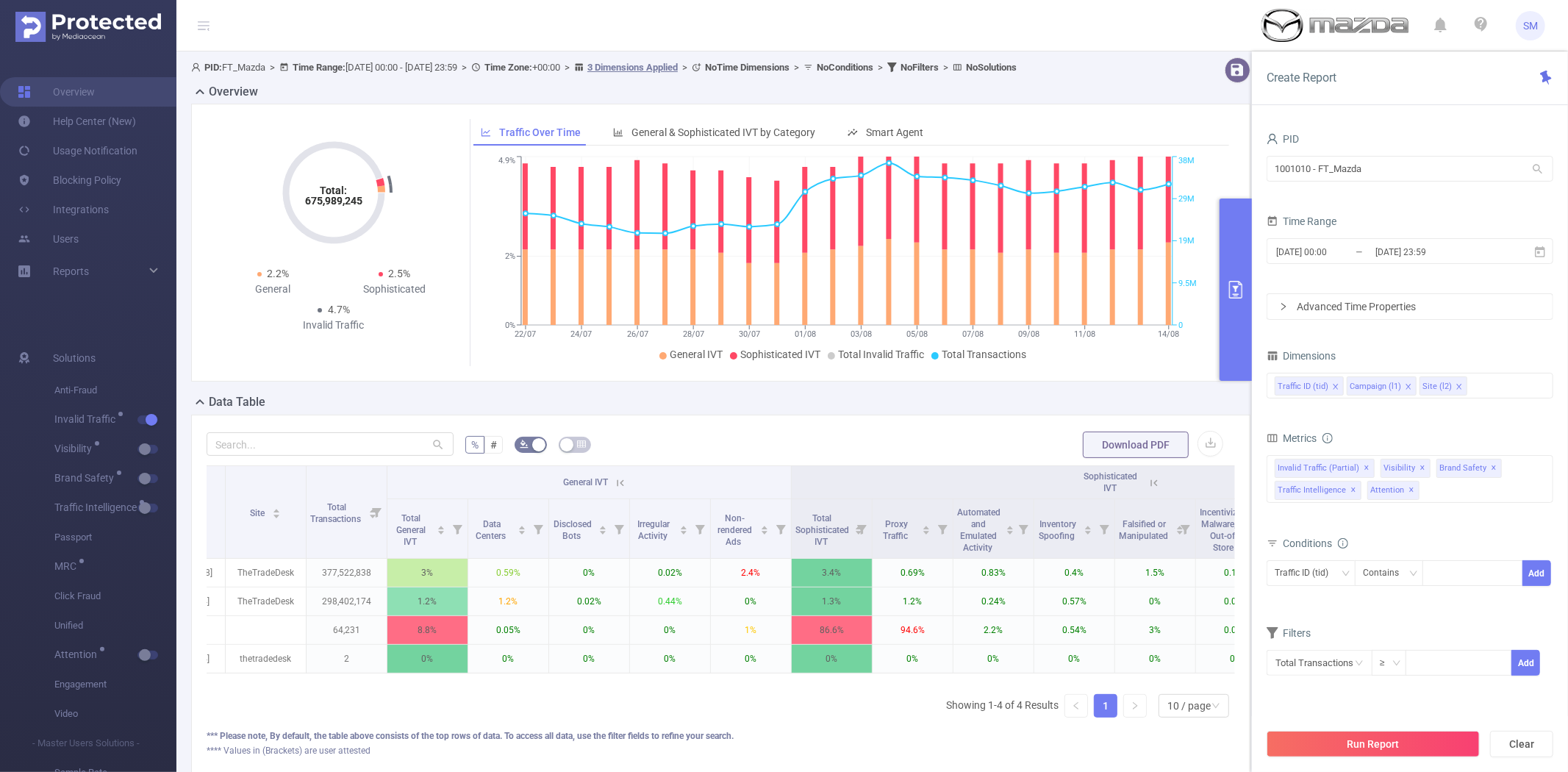
scroll to position [0, 525]
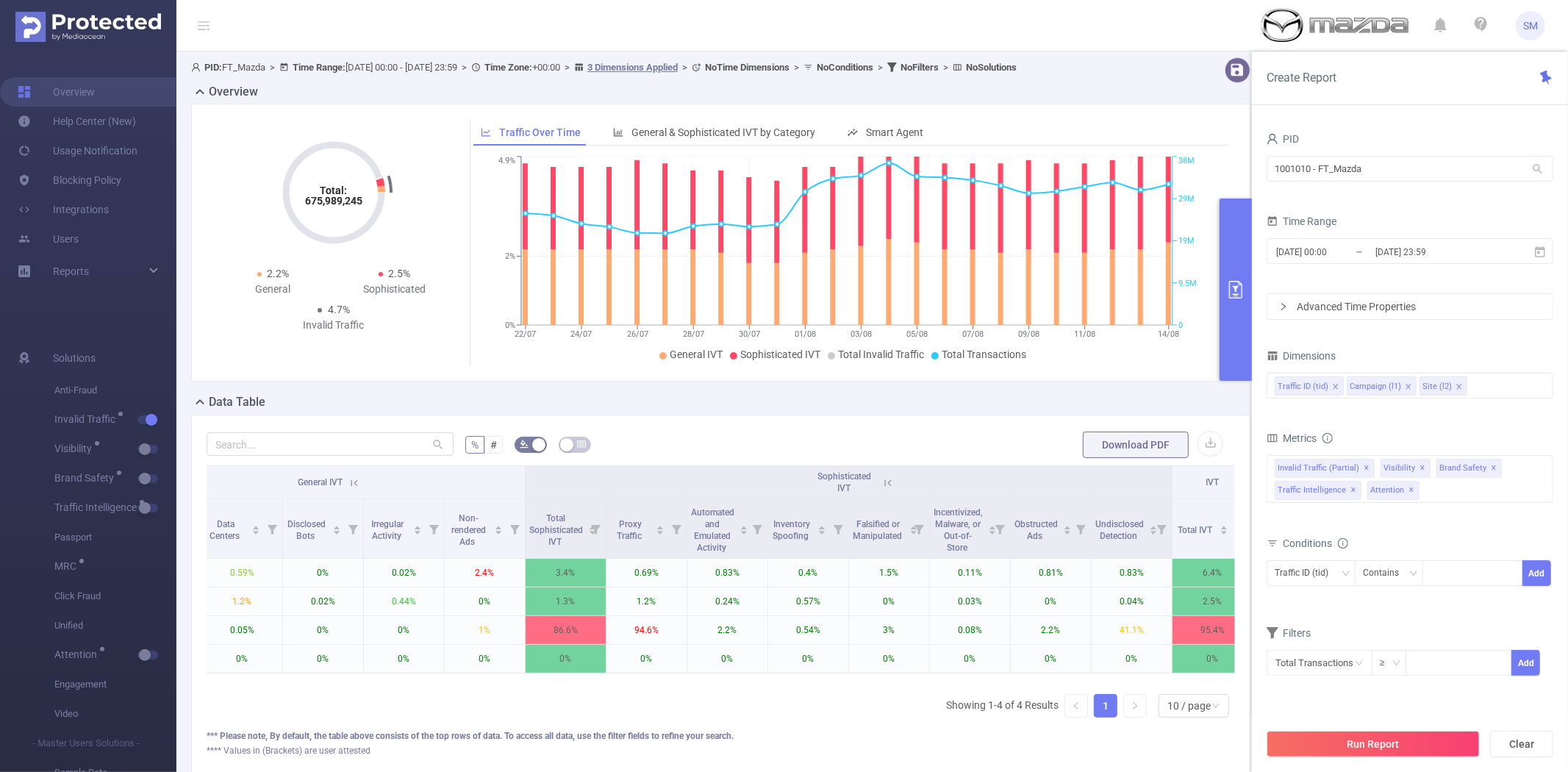
click at [353, 484] on icon at bounding box center [354, 483] width 13 height 13
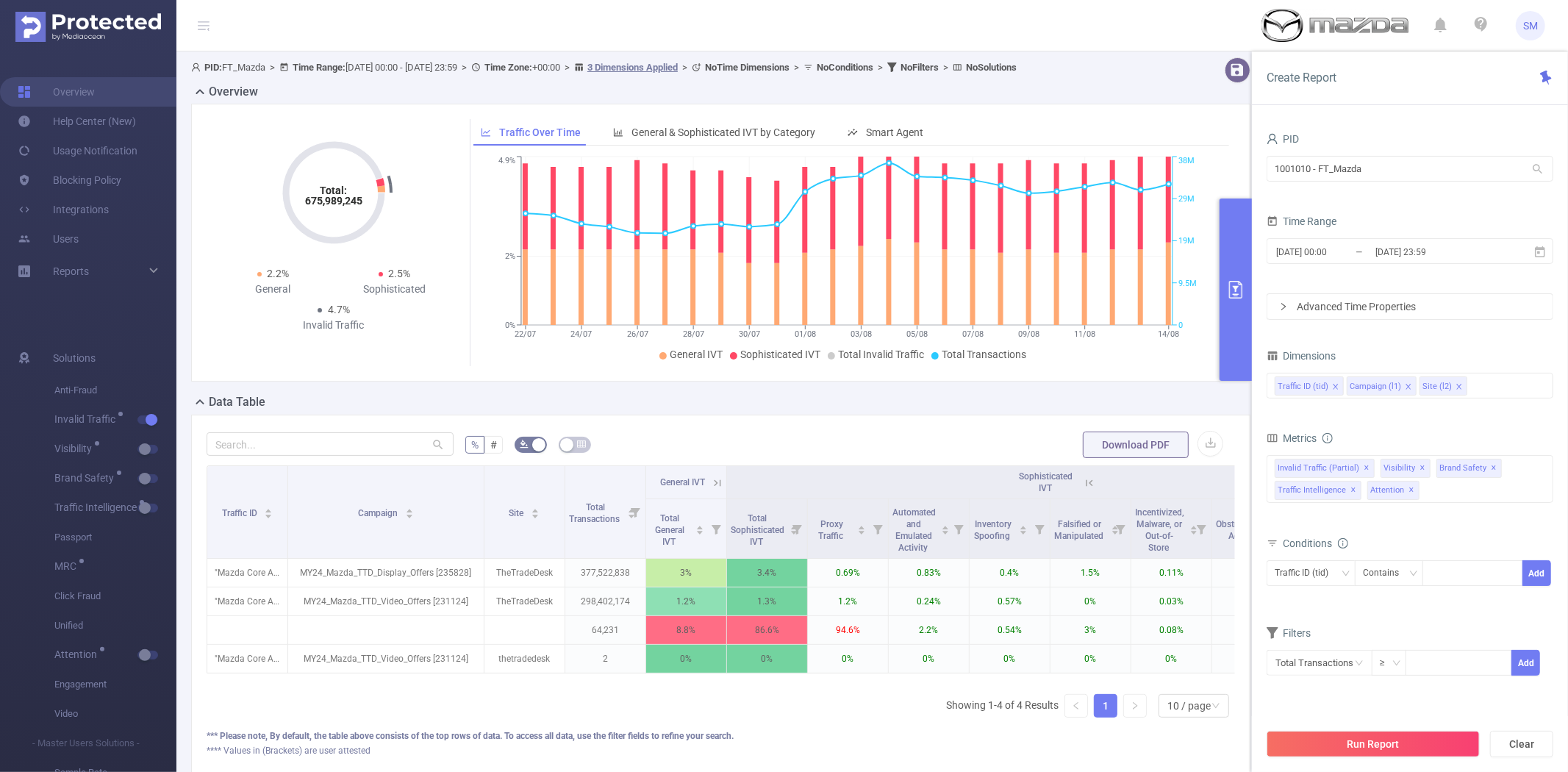
scroll to position [0, 235]
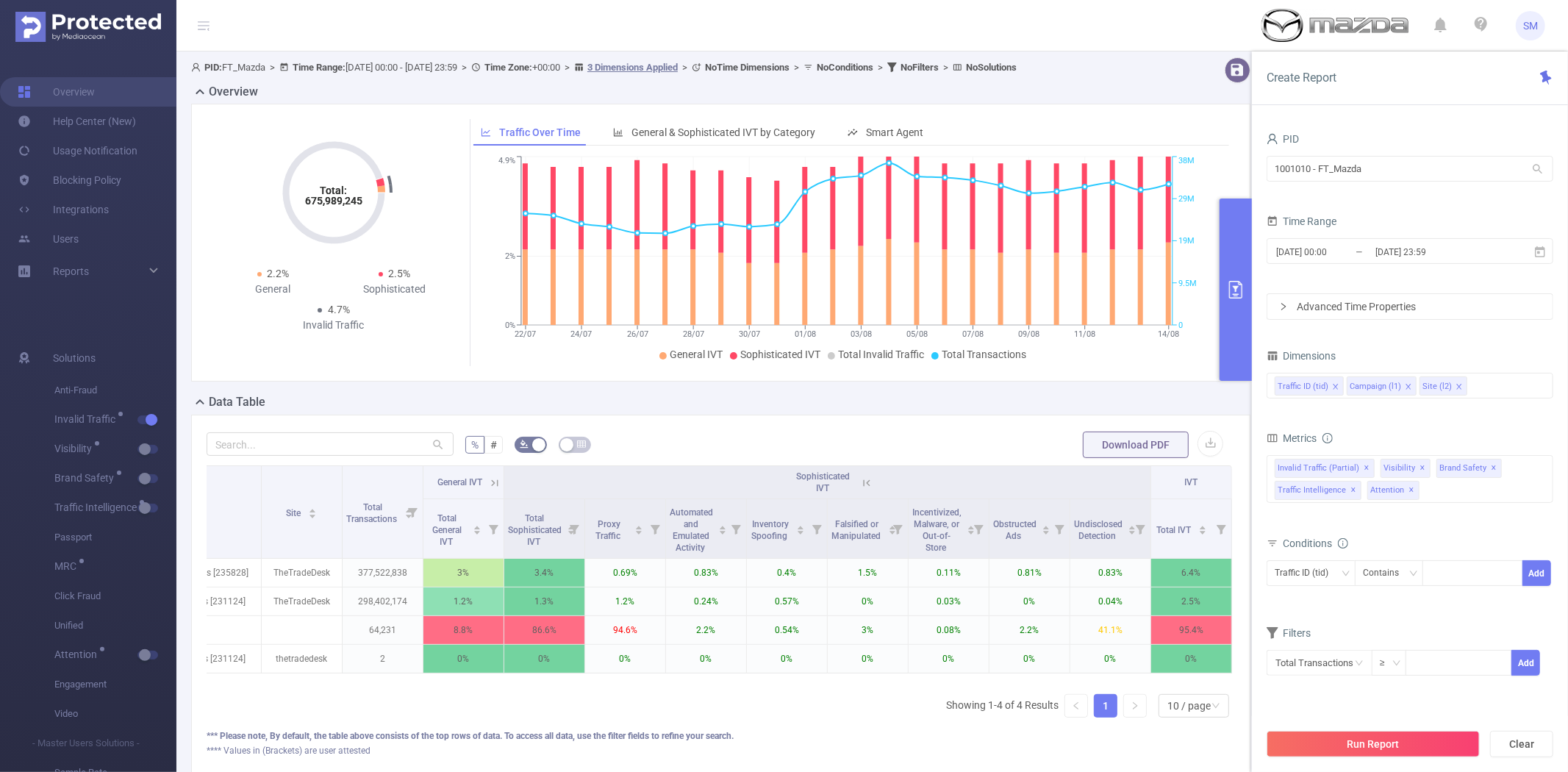
drag, startPoint x: 1077, startPoint y: 680, endPoint x: 1042, endPoint y: 683, distance: 35.1
click at [1042, 683] on div "Traffic ID Campaign Site Total Transactions General IVT Sophisticated IVT IVT T…" at bounding box center [721, 574] width 1028 height 217
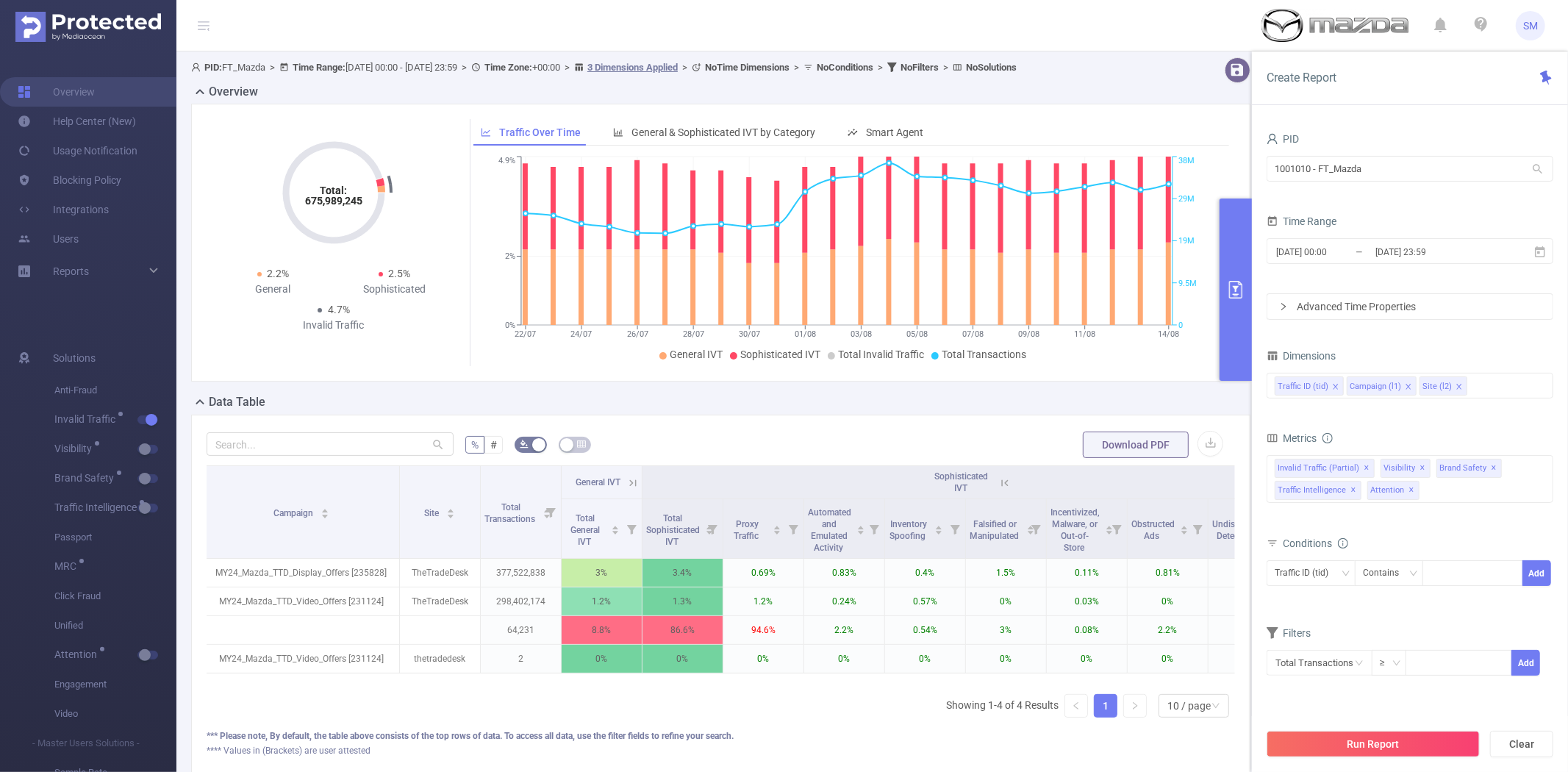
scroll to position [0, 0]
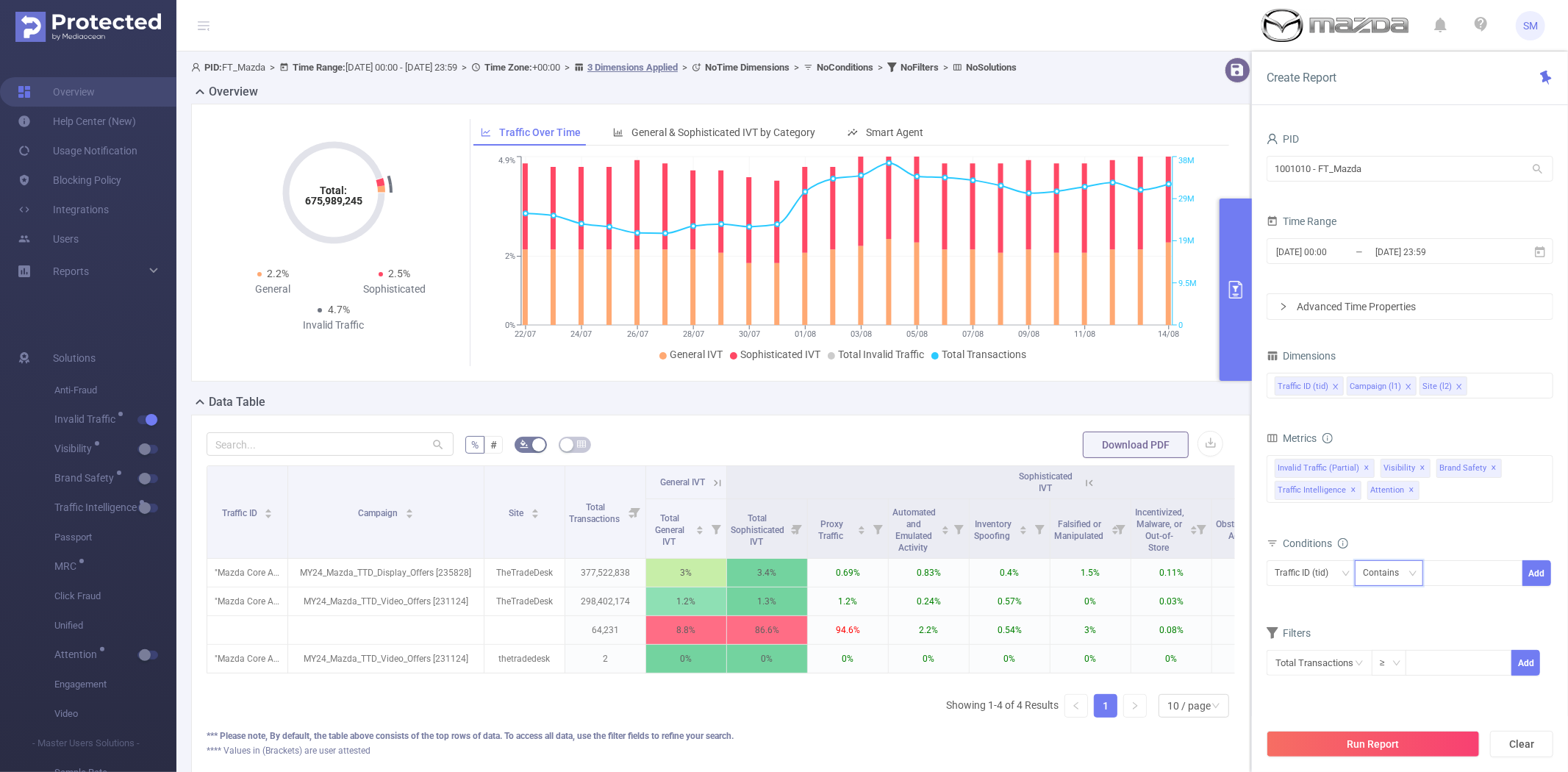
click at [1398, 579] on div "Contains" at bounding box center [1386, 573] width 47 height 25
click at [1385, 646] on li "Is Not" at bounding box center [1403, 650] width 98 height 24
click at [1534, 573] on button "Add" at bounding box center [1536, 573] width 29 height 26
click at [1394, 745] on button "Run Report" at bounding box center [1373, 745] width 213 height 26
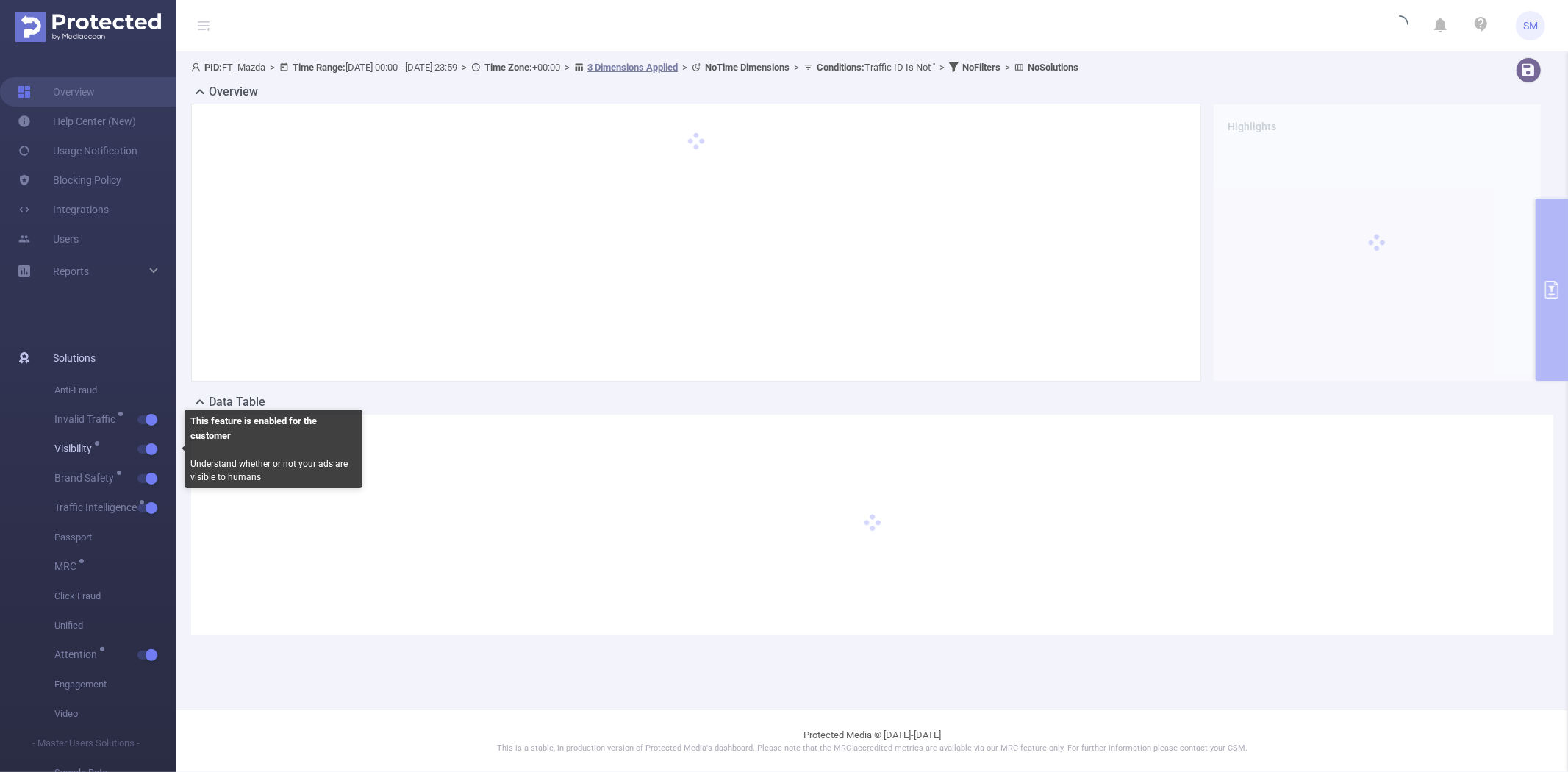
click at [152, 454] on span "Visibility" at bounding box center [116, 449] width 122 height 29
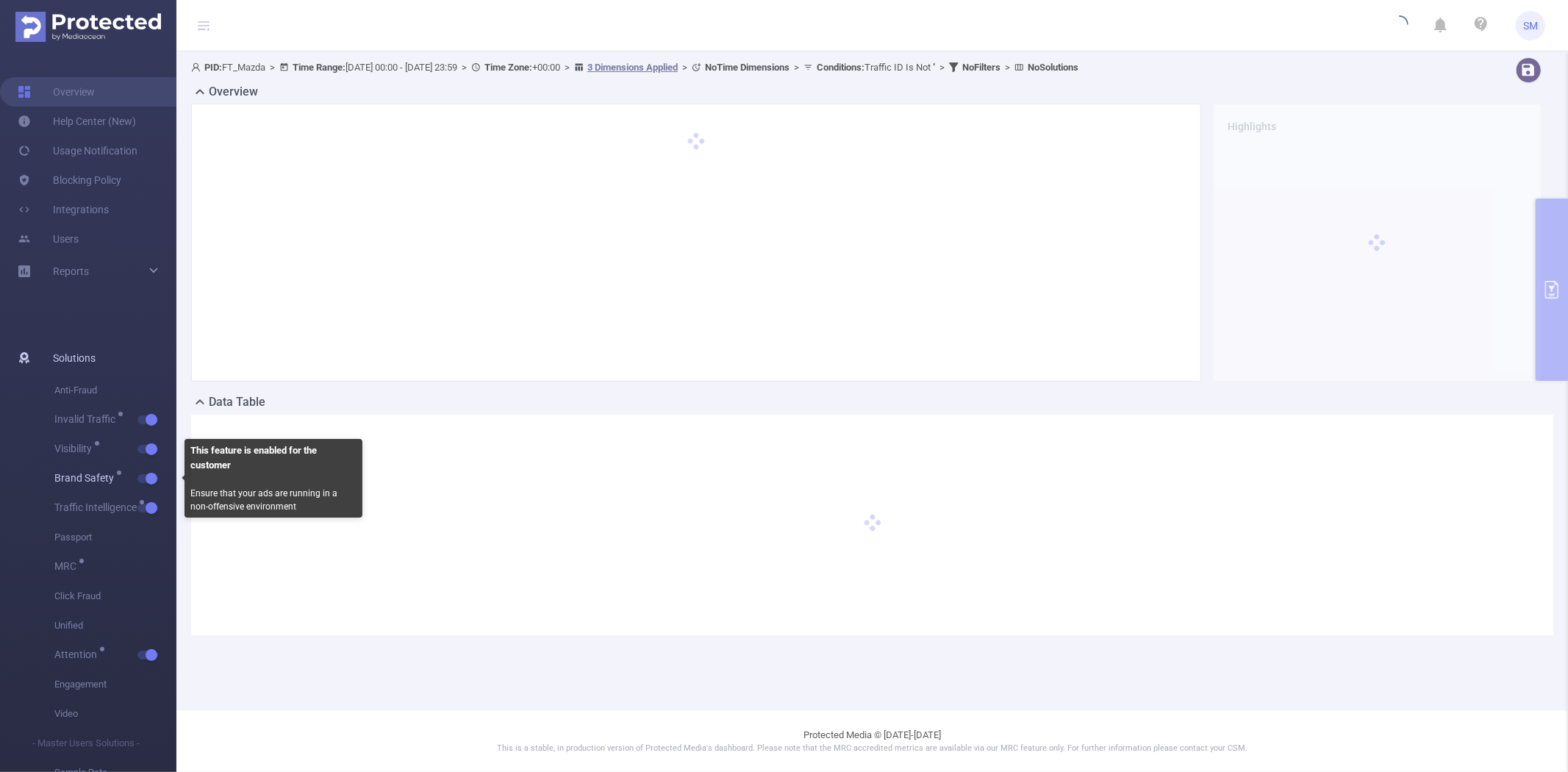
click at [152, 471] on span "Brand Safety" at bounding box center [116, 478] width 122 height 29
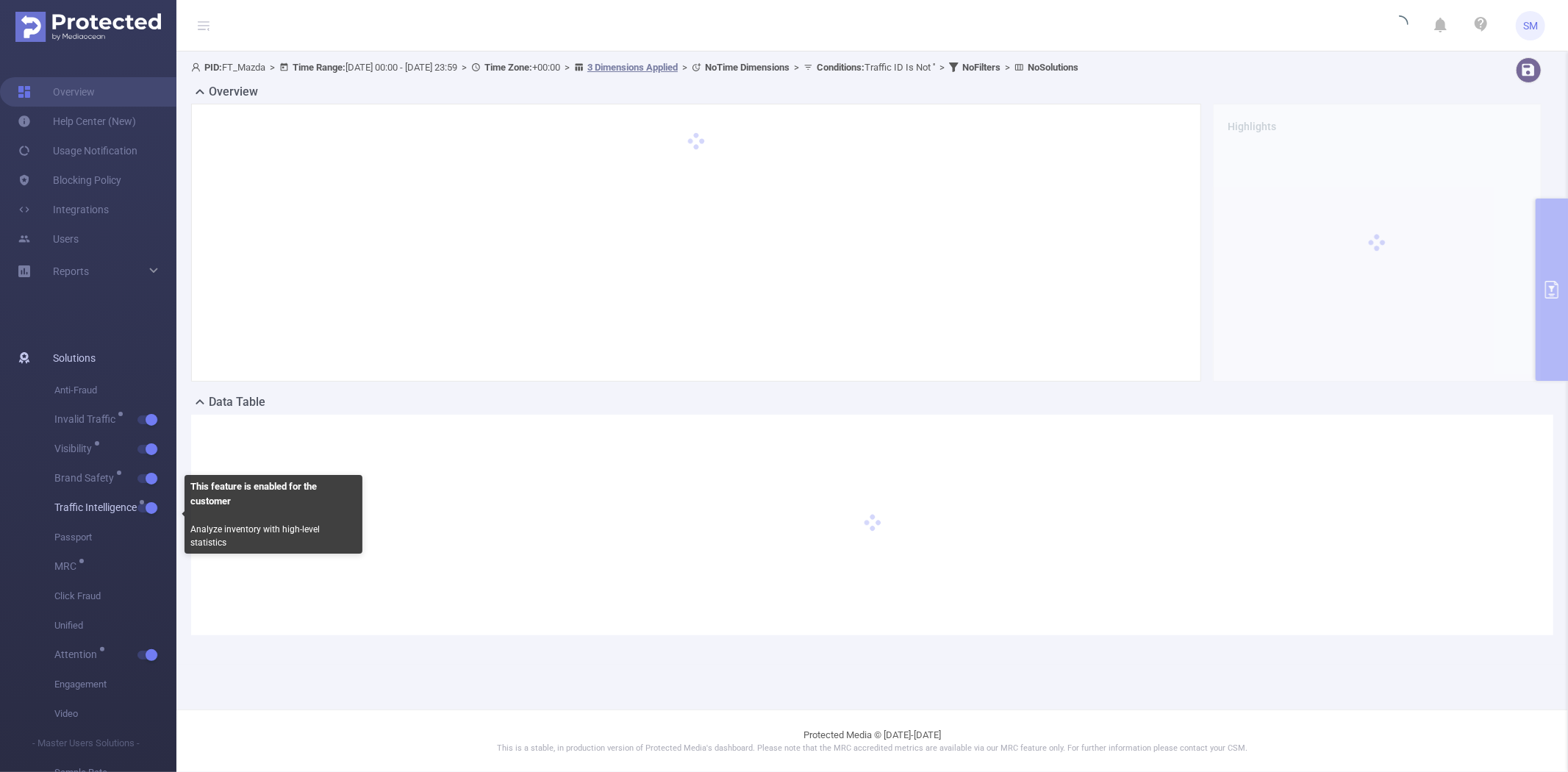
click at [150, 513] on span "Traffic Intelligence" at bounding box center [116, 507] width 122 height 29
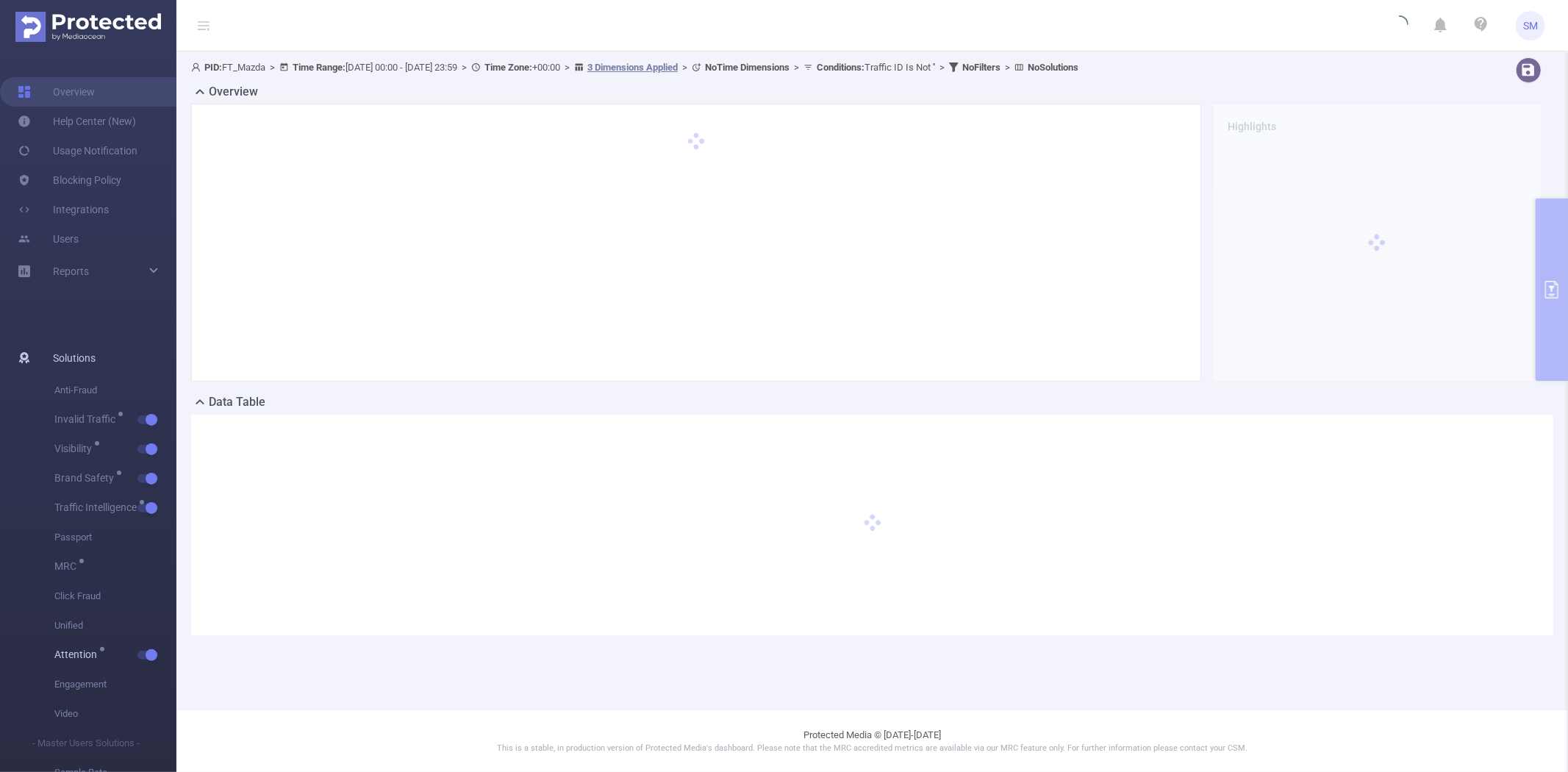
click at [148, 659] on button "button" at bounding box center [147, 656] width 20 height 9
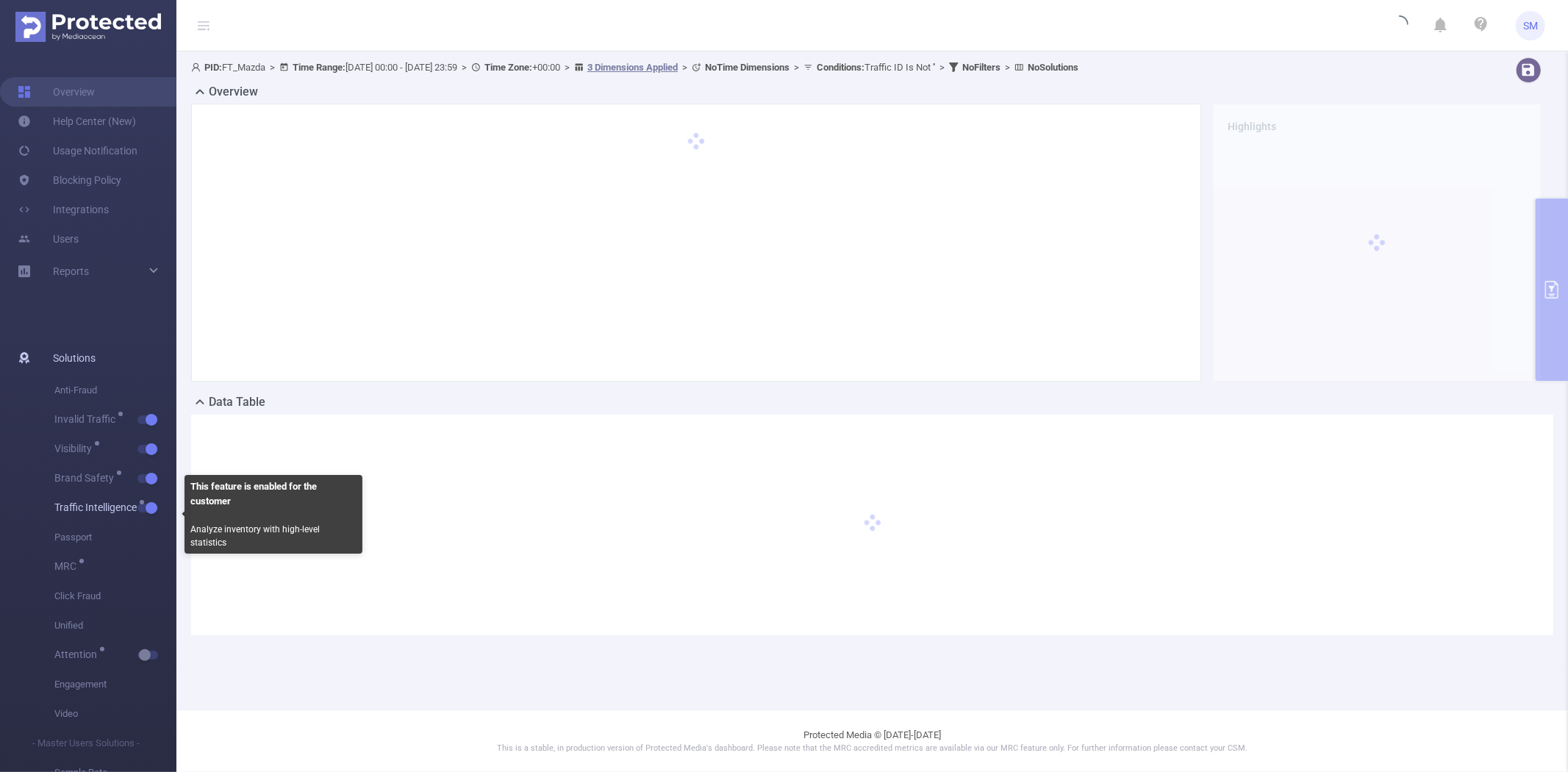
click at [148, 510] on button "button" at bounding box center [147, 508] width 20 height 9
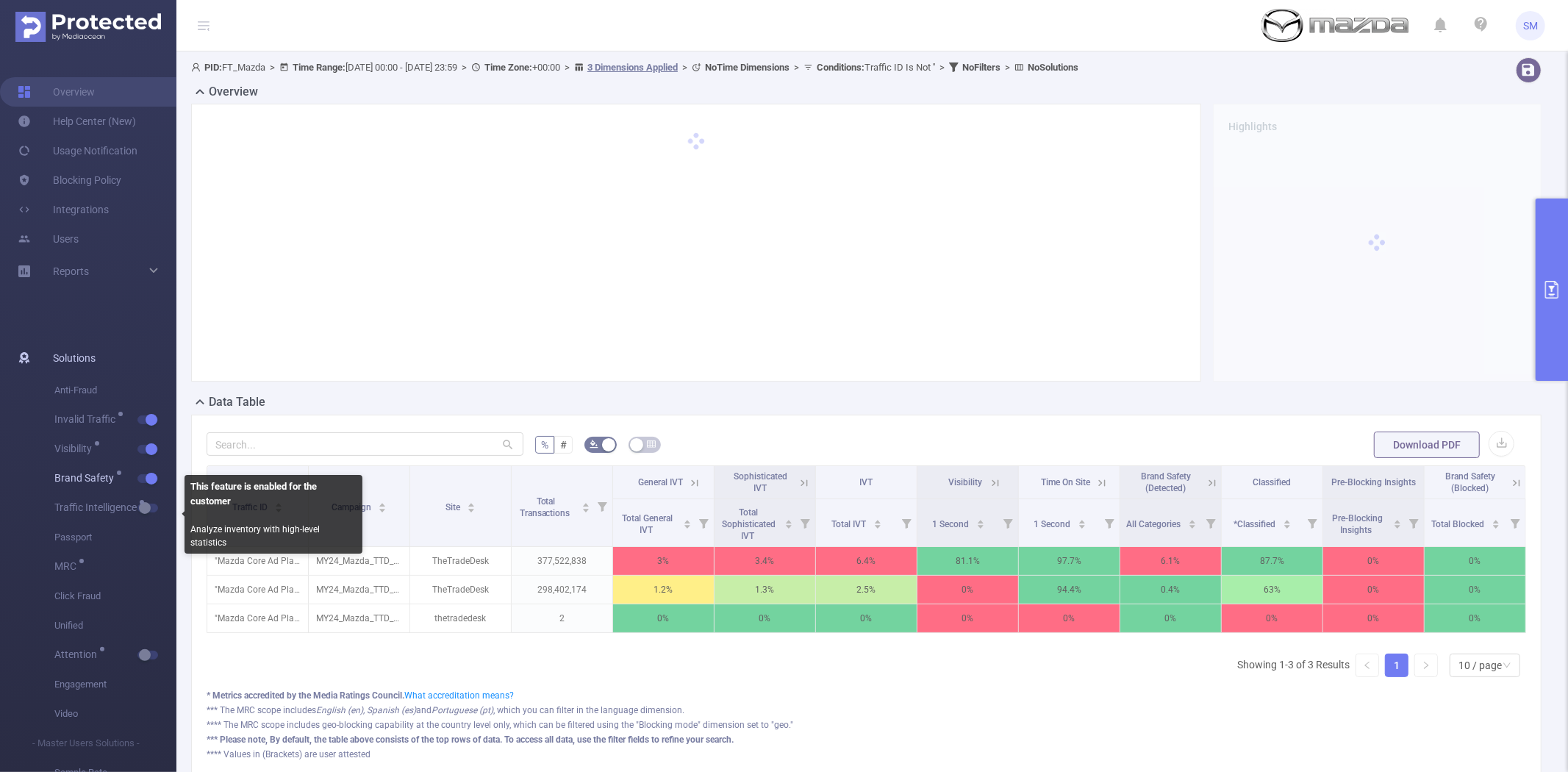
click at [148, 469] on span "Brand Safety" at bounding box center [116, 478] width 122 height 29
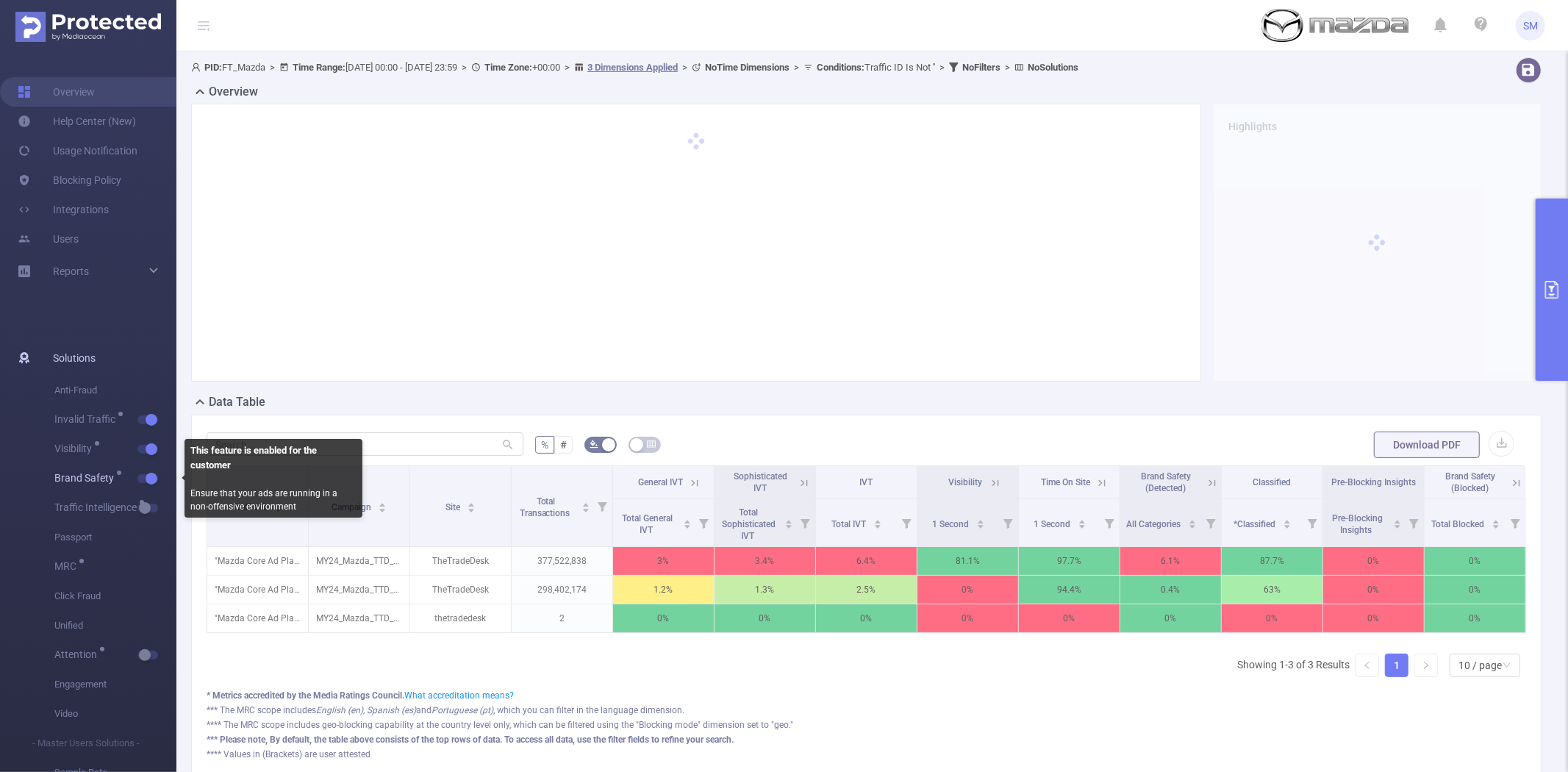
click at [146, 475] on button "button" at bounding box center [147, 479] width 20 height 9
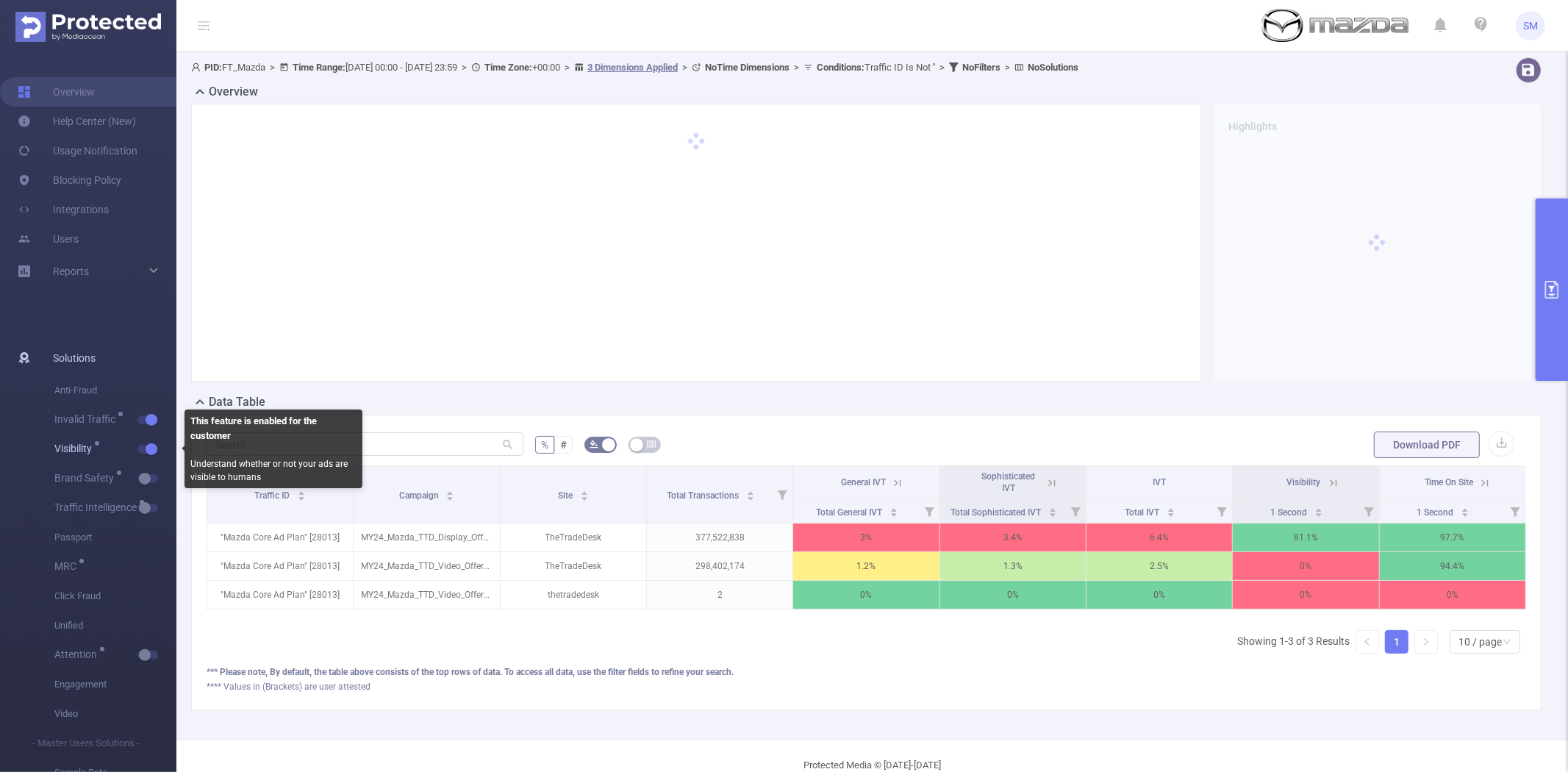
click at [149, 446] on button "button" at bounding box center [147, 449] width 20 height 9
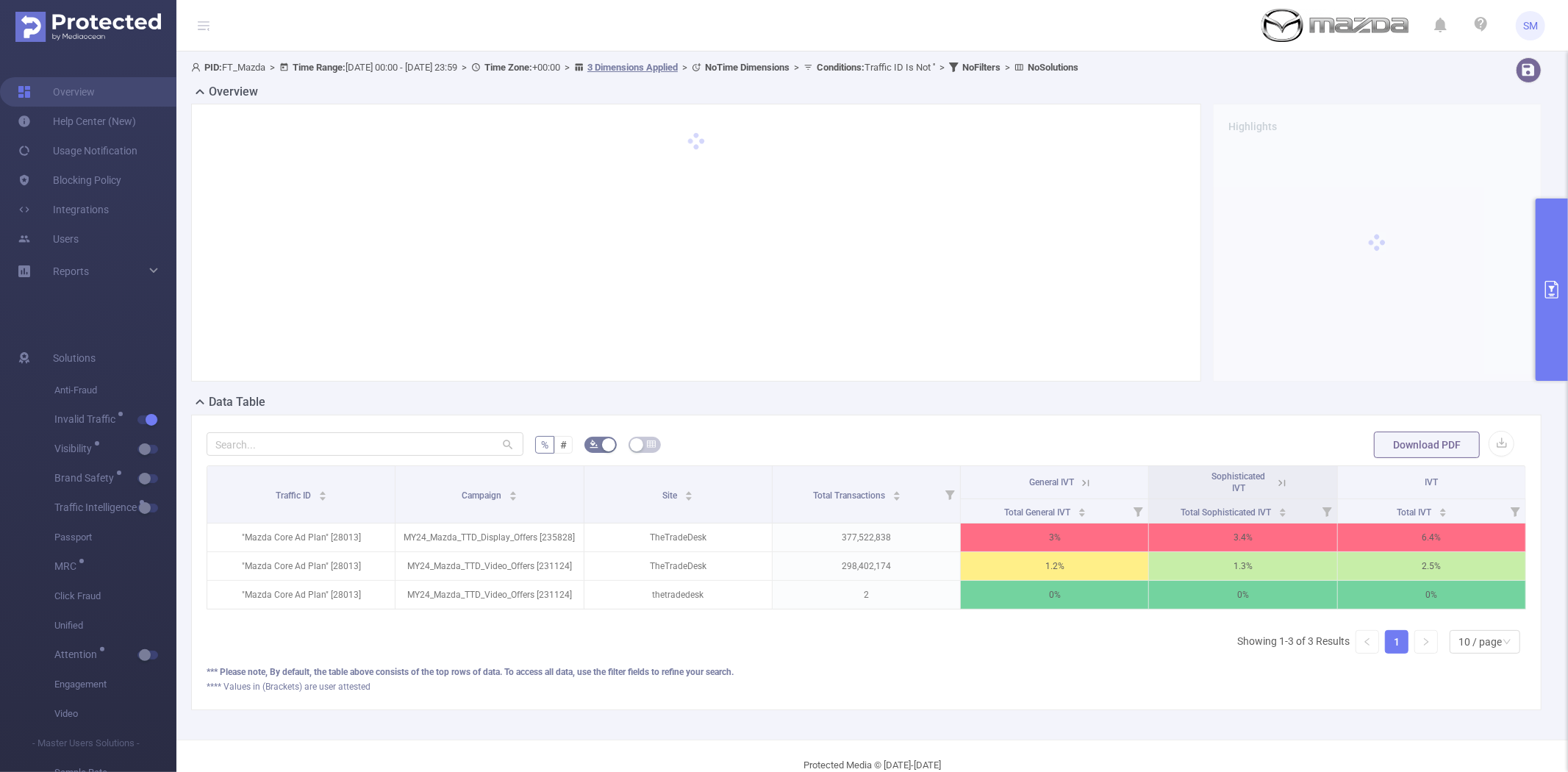
click at [1540, 266] on button "primary" at bounding box center [1551, 289] width 33 height 183
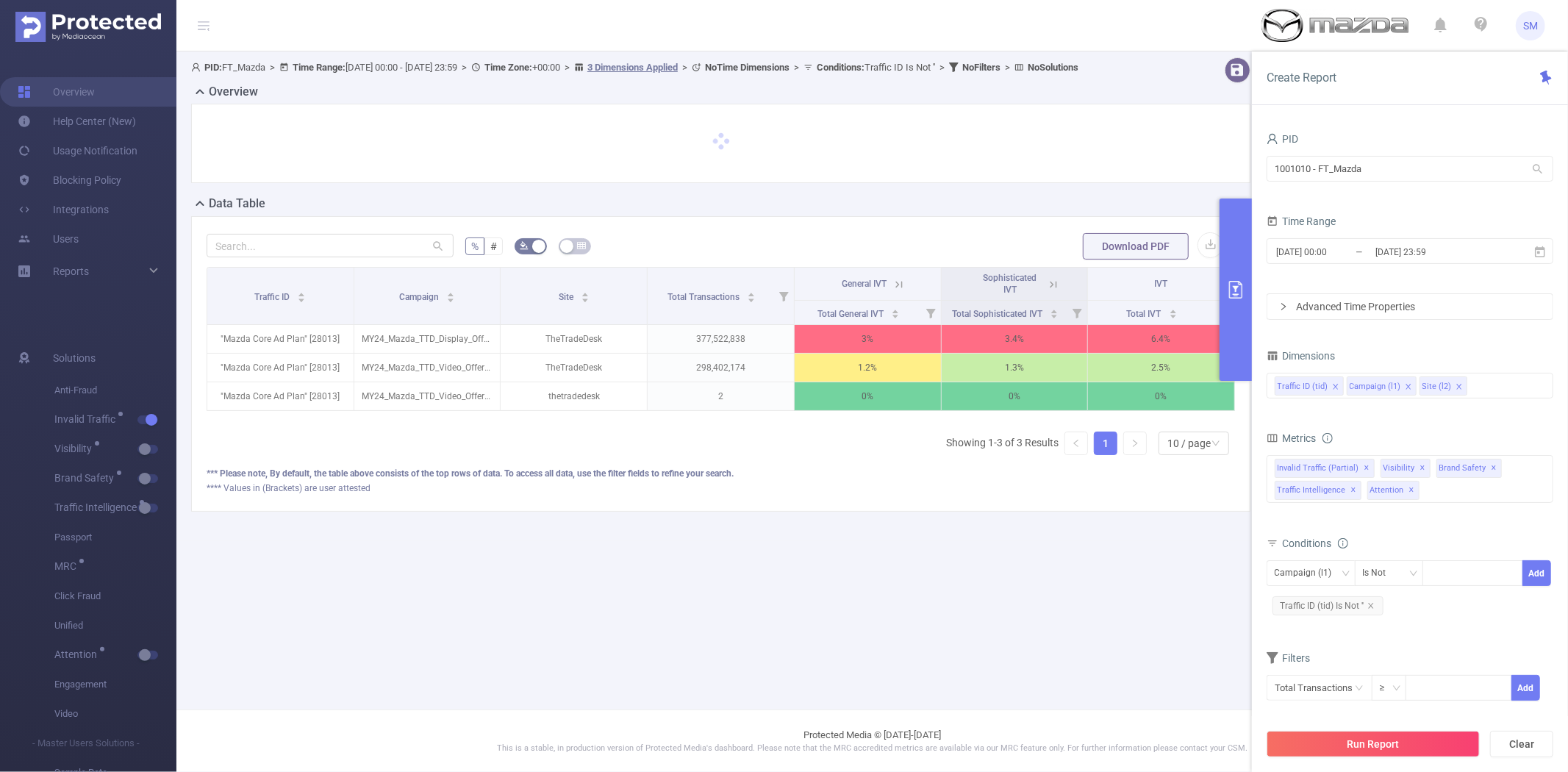
click at [1049, 291] on icon at bounding box center [1053, 284] width 13 height 13
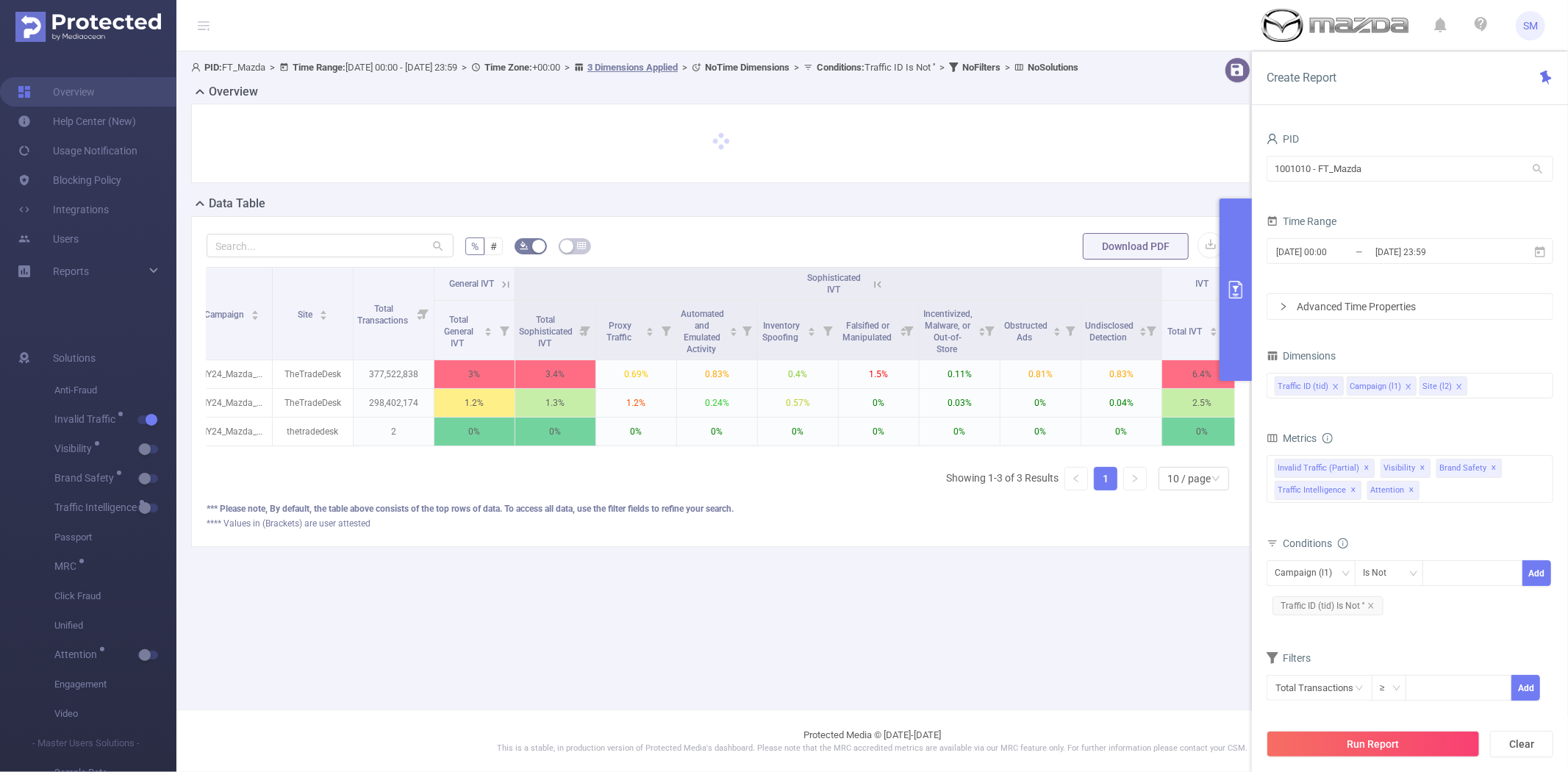
scroll to position [0, 97]
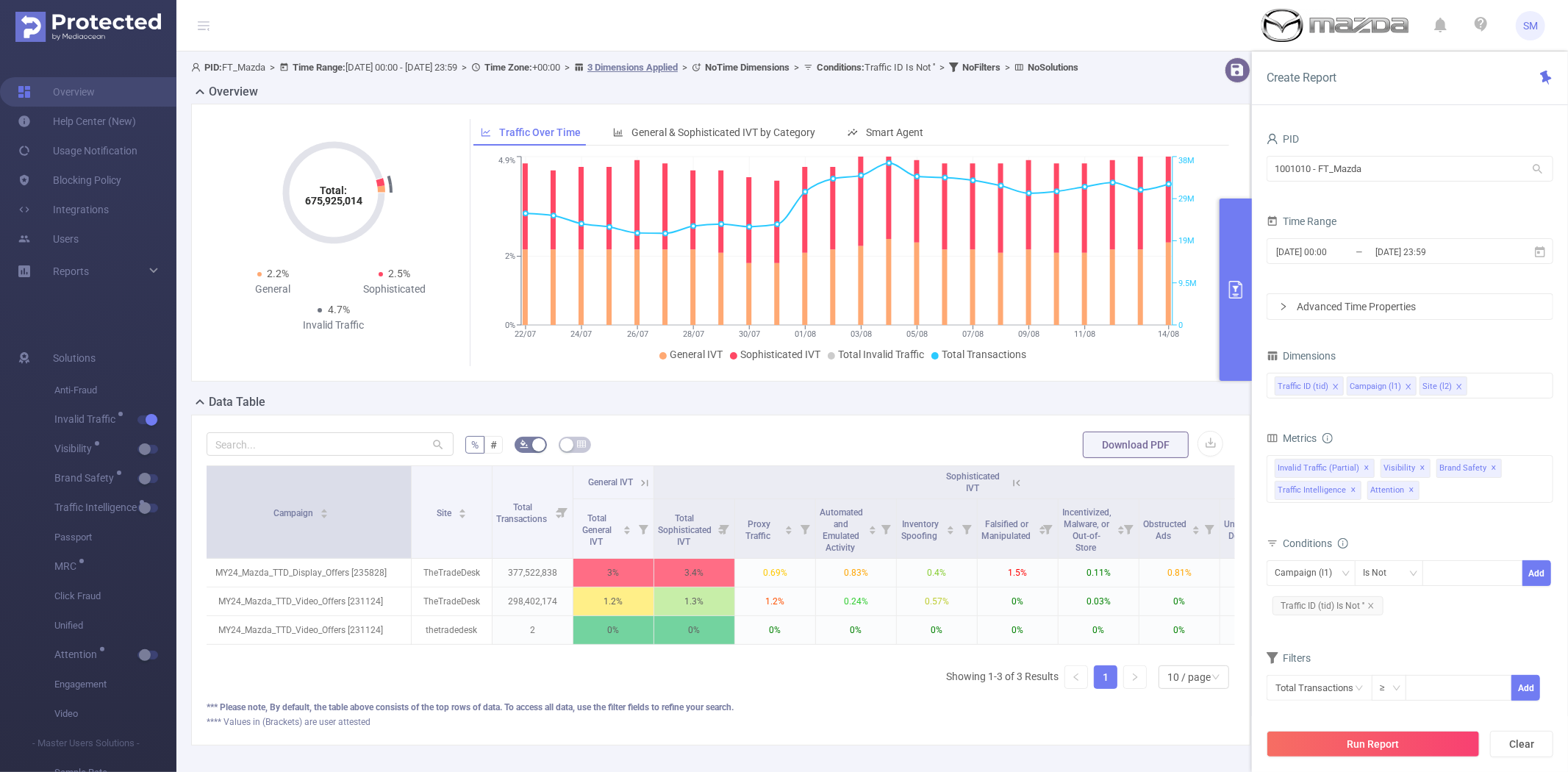
drag, startPoint x: 270, startPoint y: 501, endPoint x: 409, endPoint y: 506, distance: 139.1
click at [409, 506] on span at bounding box center [411, 513] width 7 height 92
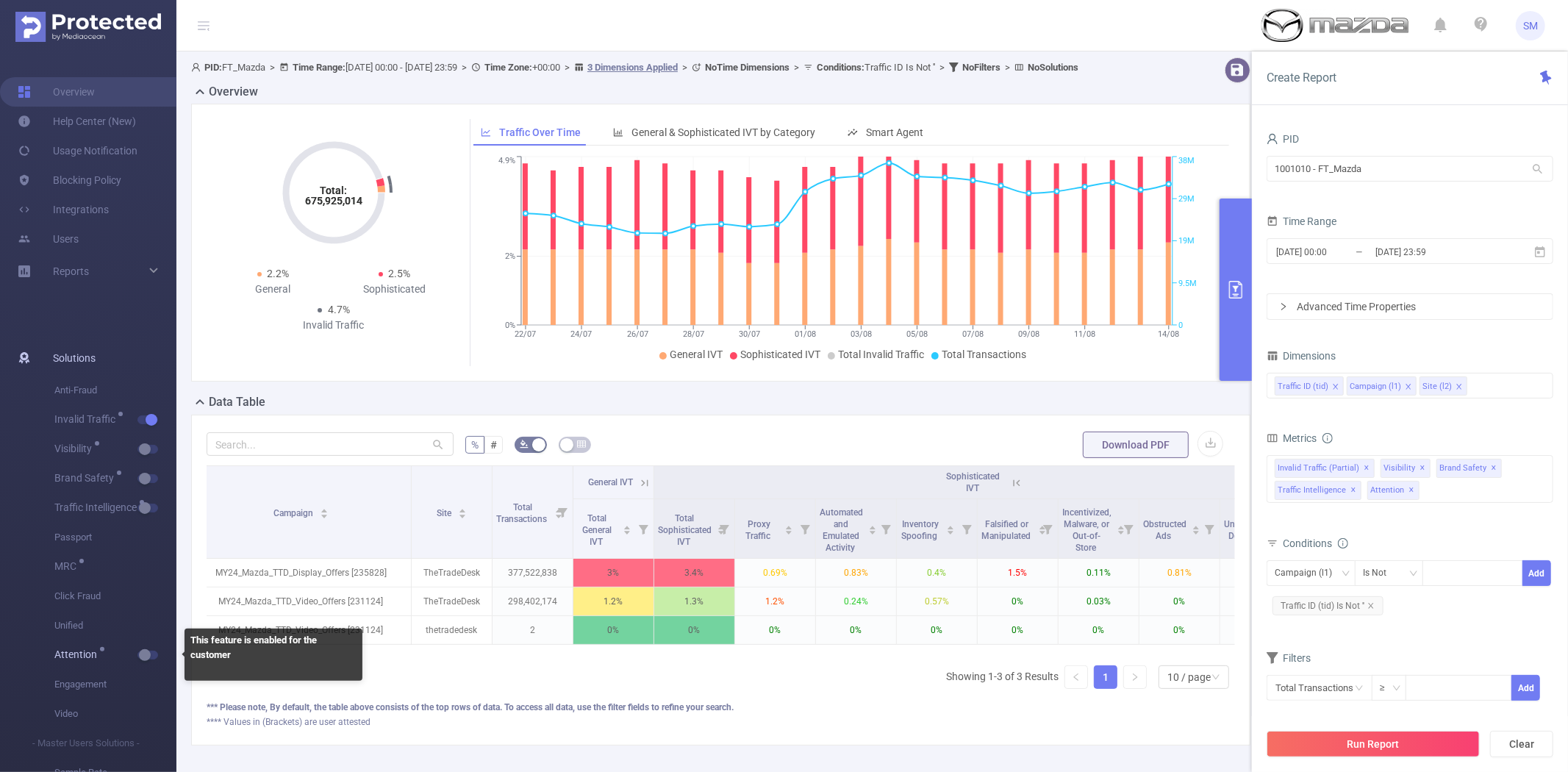
click at [152, 655] on span "button" at bounding box center [161, 656] width 19 height 7
click at [1018, 486] on icon at bounding box center [1017, 483] width 7 height 7
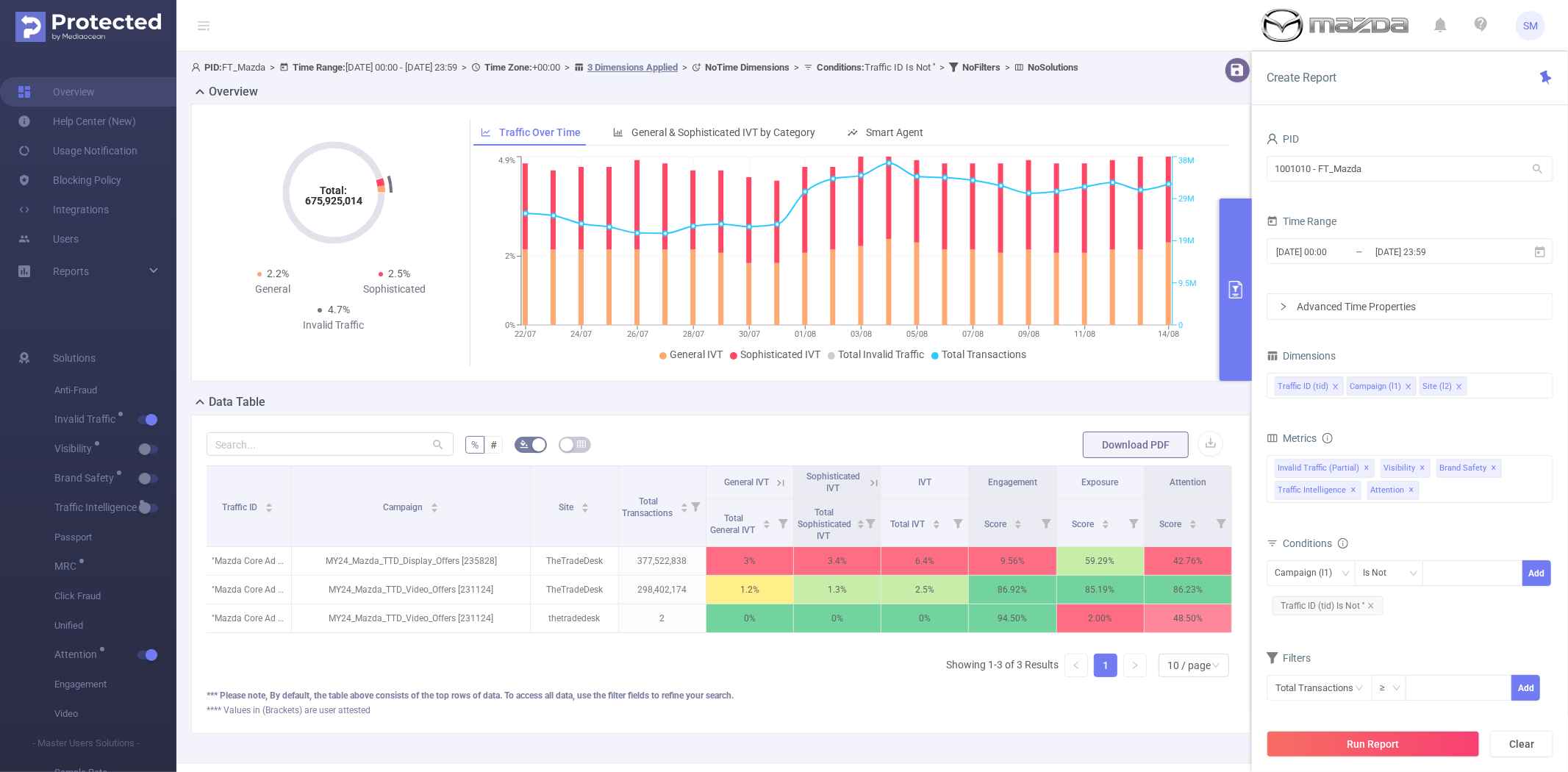
scroll to position [0, 3]
click at [154, 421] on button "button" at bounding box center [147, 420] width 20 height 9
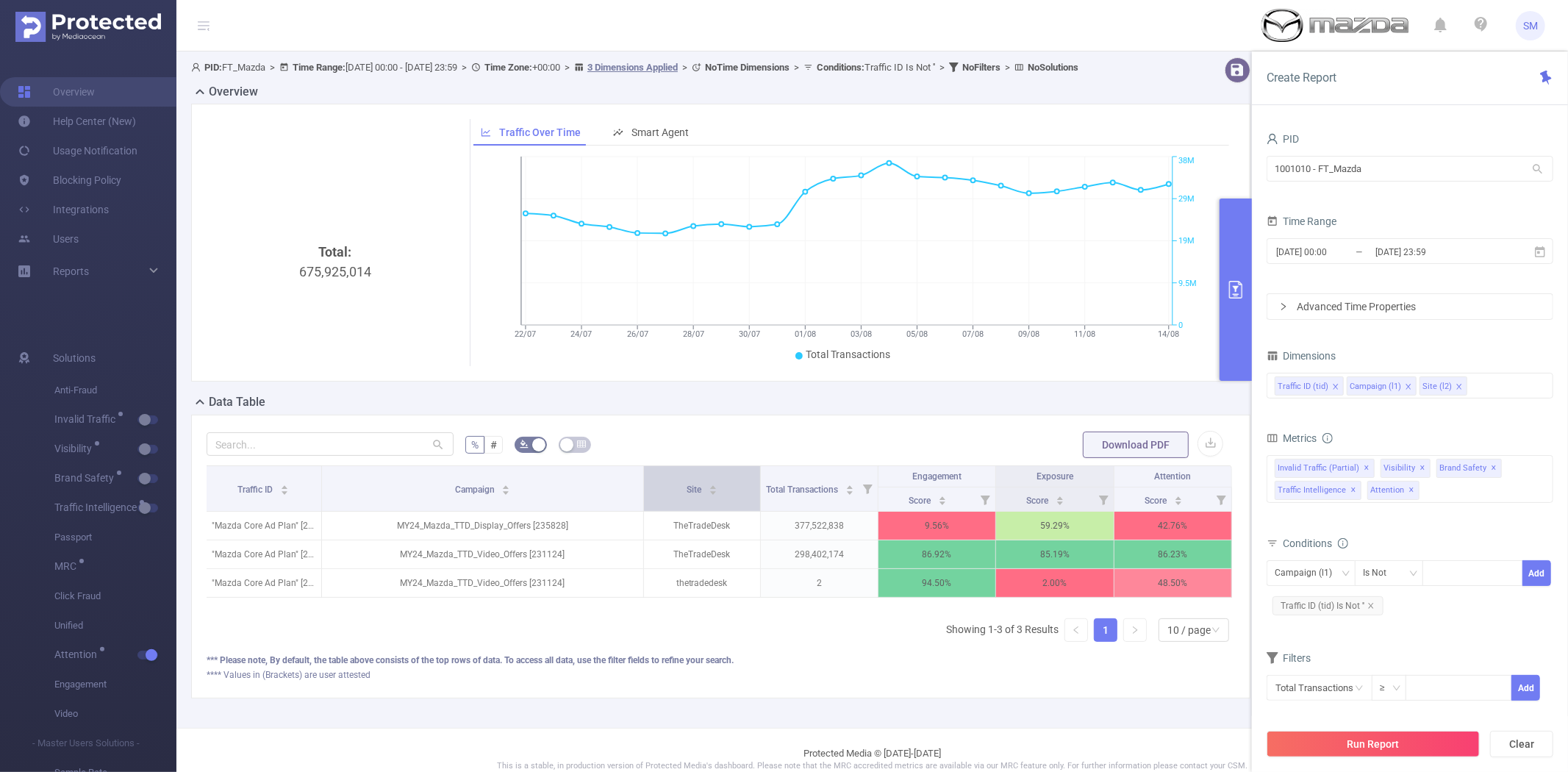
drag, startPoint x: 750, startPoint y: 489, endPoint x: 726, endPoint y: 489, distance: 24.0
click at [726, 489] on th "Site" at bounding box center [702, 490] width 117 height 46
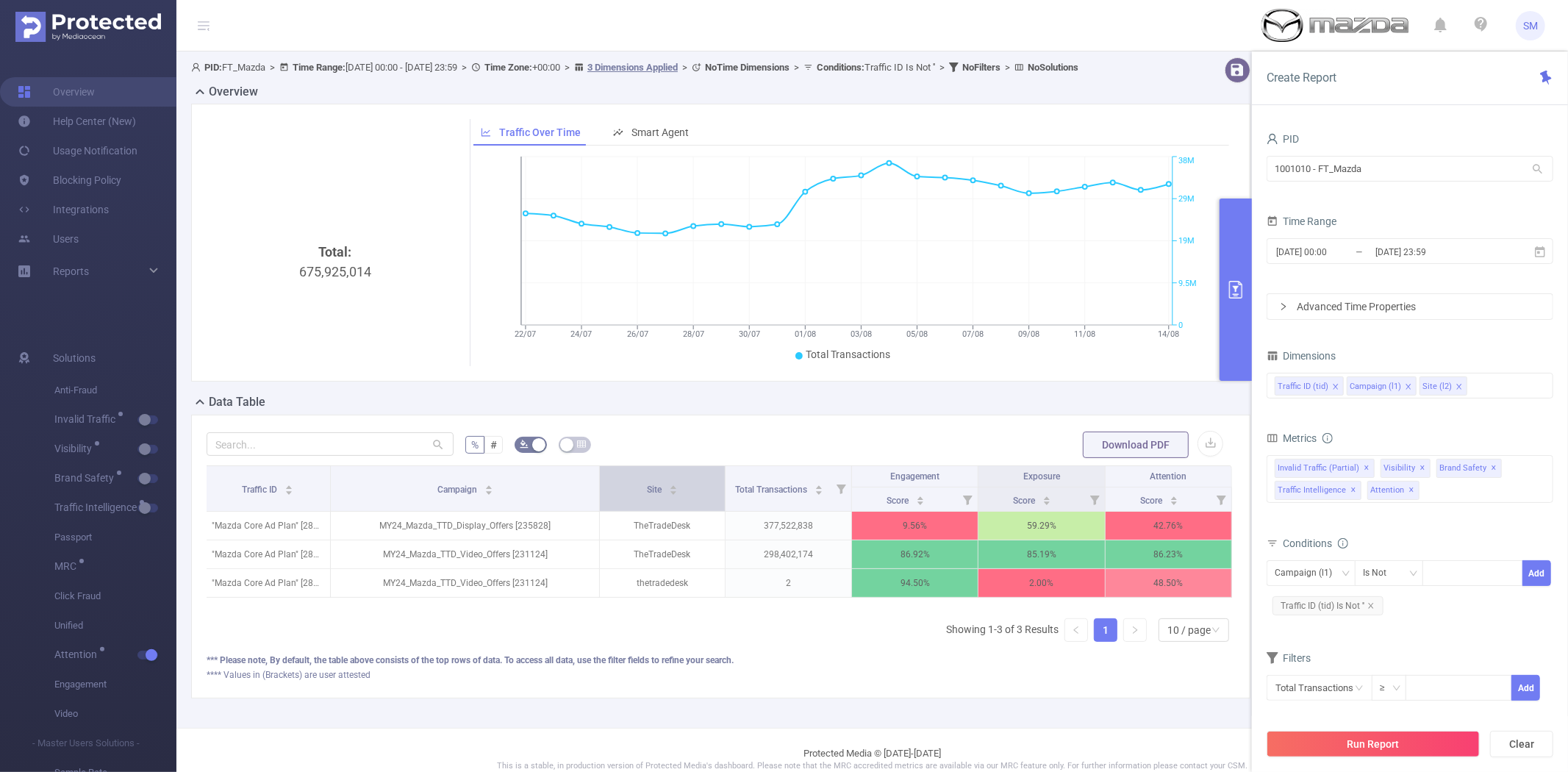
drag, startPoint x: 636, startPoint y: 493, endPoint x: 595, endPoint y: 495, distance: 41.0
click at [595, 488] on tr "Traffic ID Campaign Site Total Transactions Engagement Exposure Attention" at bounding box center [718, 477] width 1027 height 21
